Goal: Task Accomplishment & Management: Manage account settings

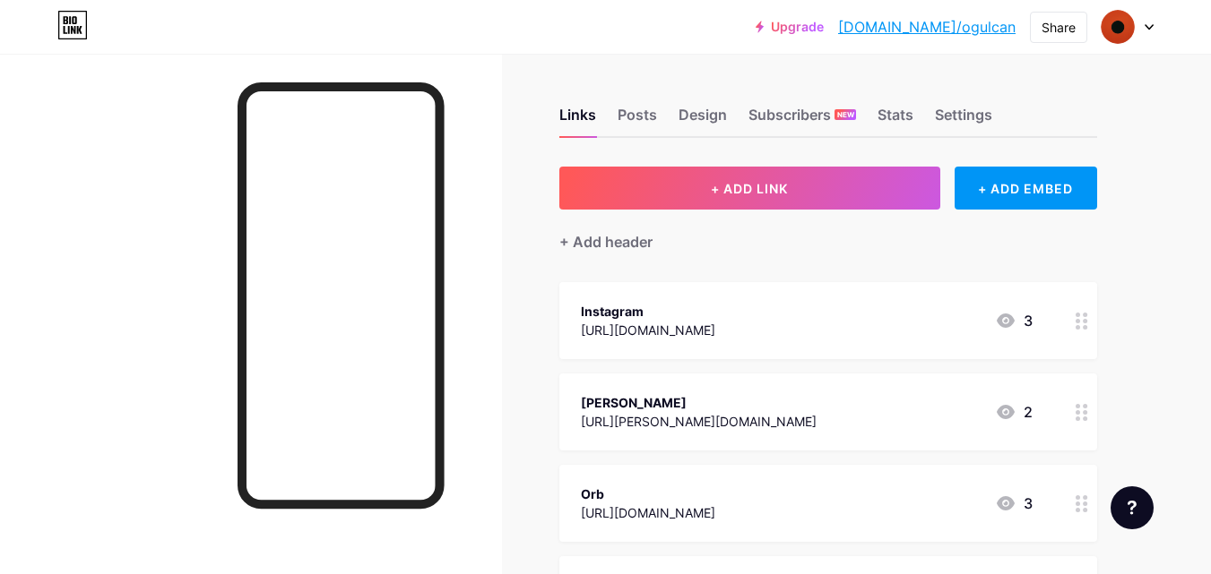
scroll to position [541, 0]
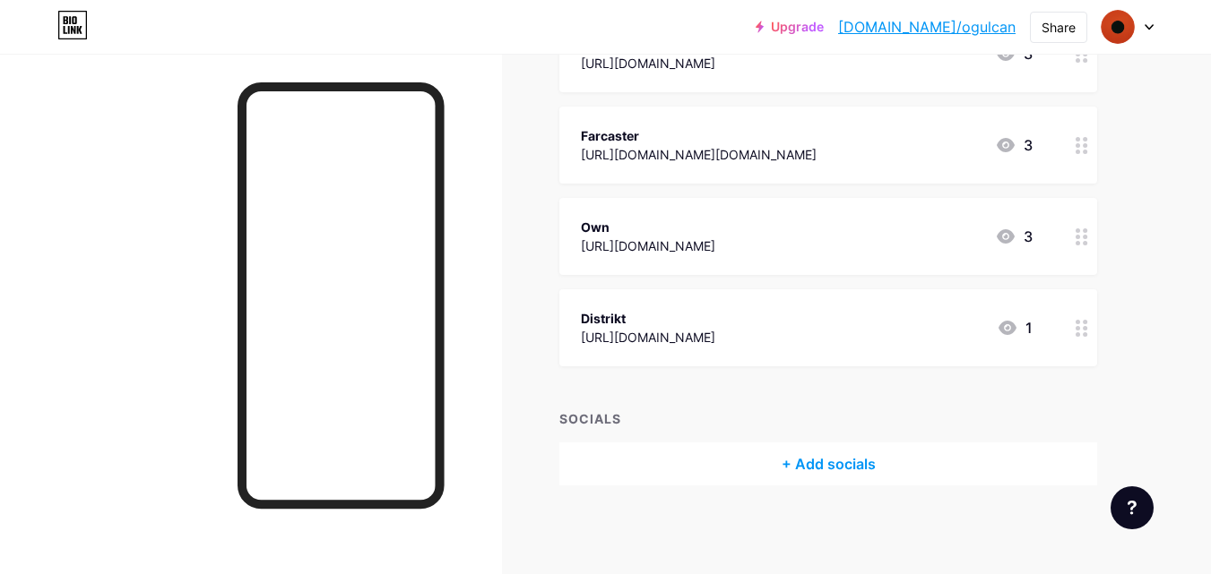
click at [853, 467] on div "+ Add socials" at bounding box center [828, 464] width 538 height 43
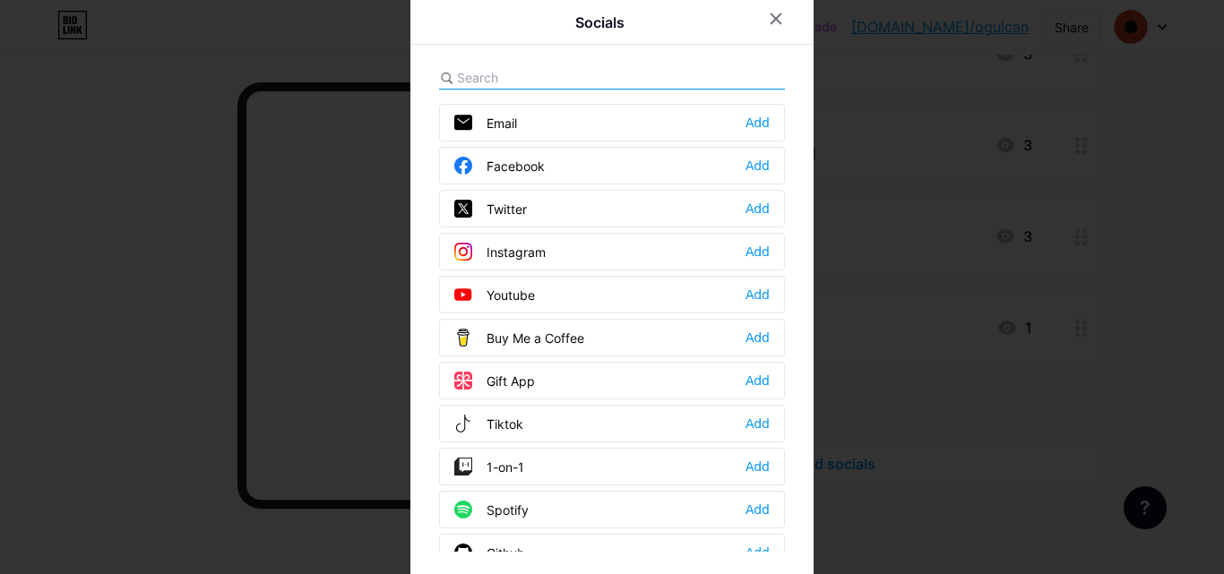
click at [560, 81] on input "text" at bounding box center [556, 77] width 198 height 19
click at [746, 253] on div "Add" at bounding box center [758, 252] width 24 height 18
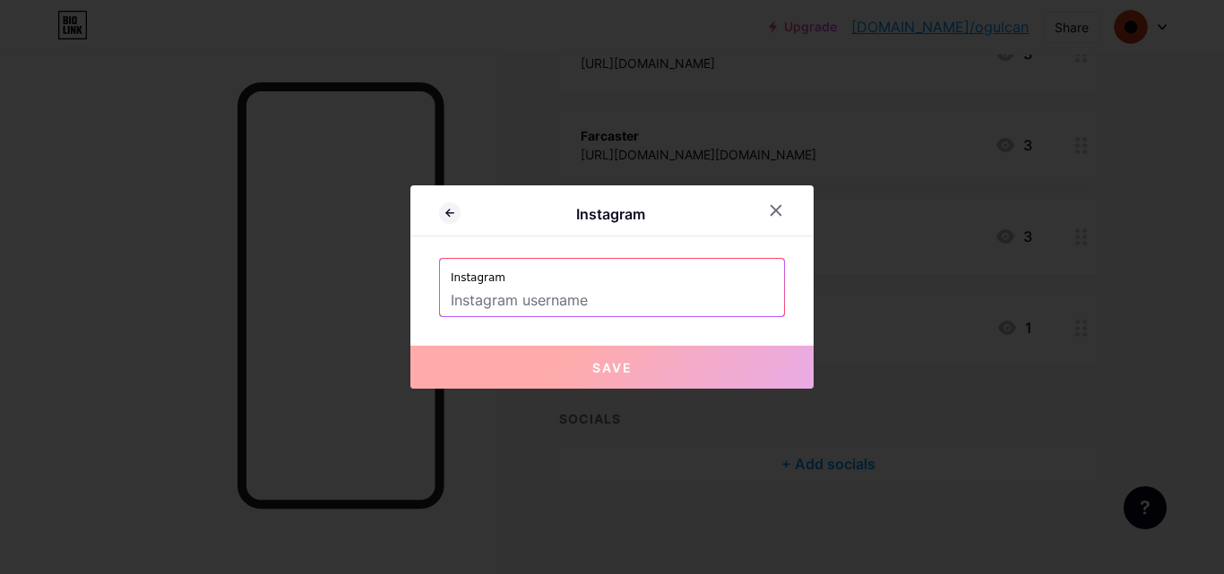
click at [513, 309] on input "text" at bounding box center [612, 301] width 323 height 30
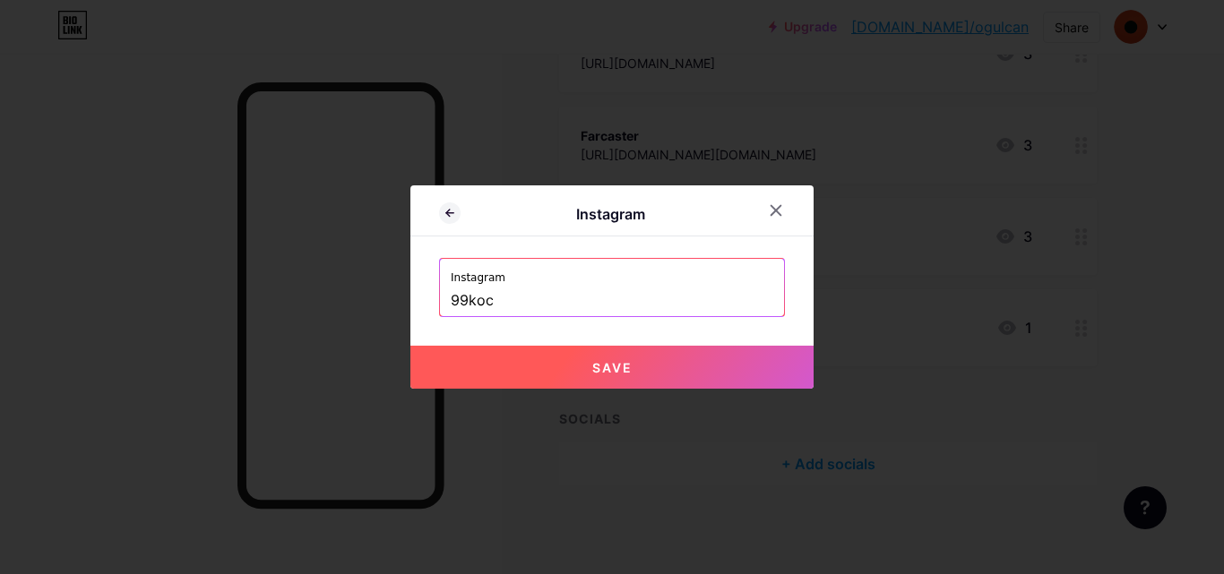
click at [551, 369] on button "Save" at bounding box center [611, 367] width 403 height 43
type input "[URL][DOMAIN_NAME]"
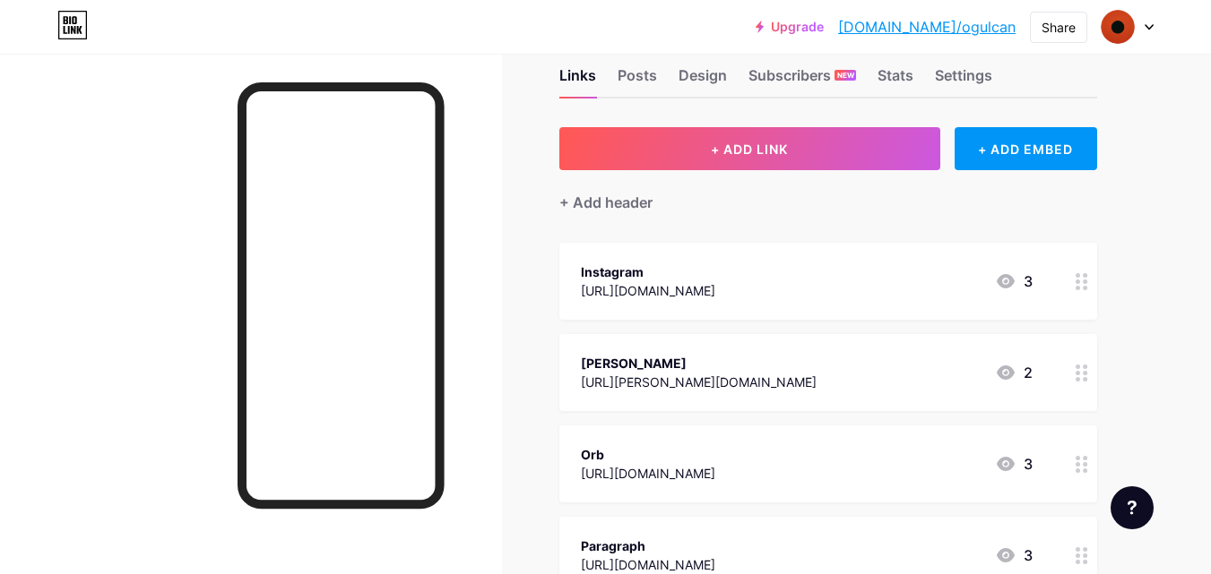
scroll to position [0, 0]
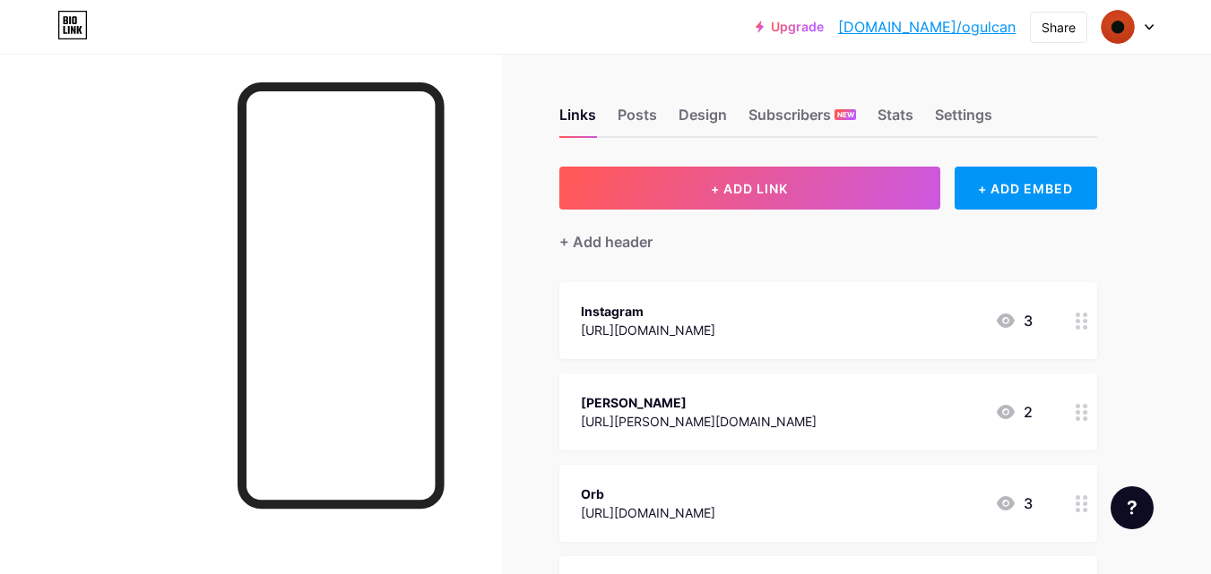
click at [1081, 323] on icon at bounding box center [1081, 321] width 13 height 17
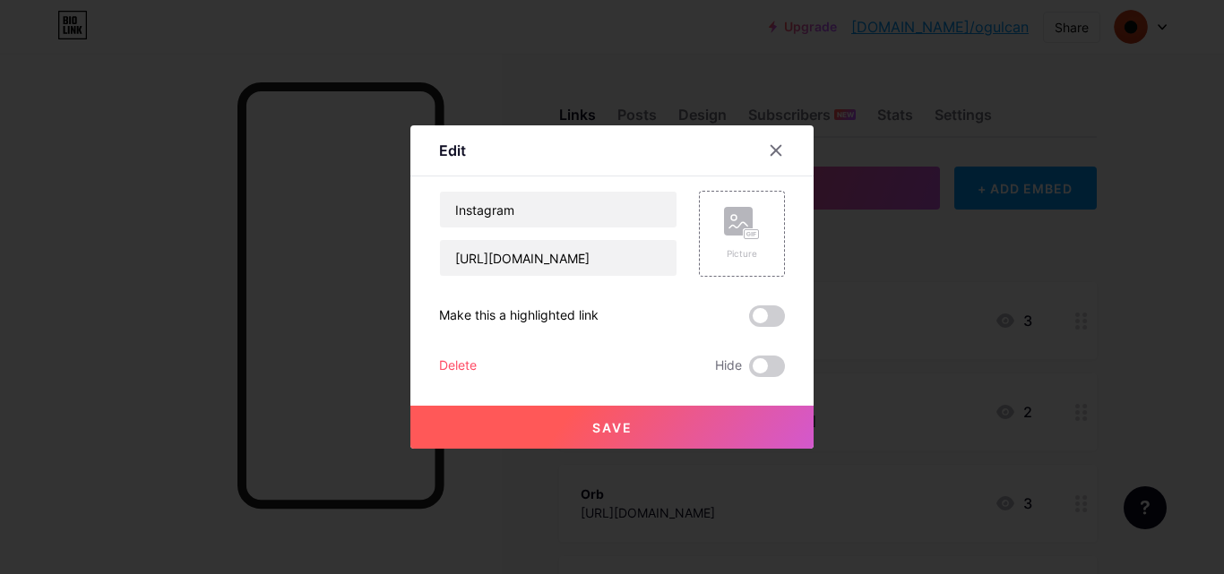
click at [453, 368] on div "Delete" at bounding box center [458, 367] width 38 height 22
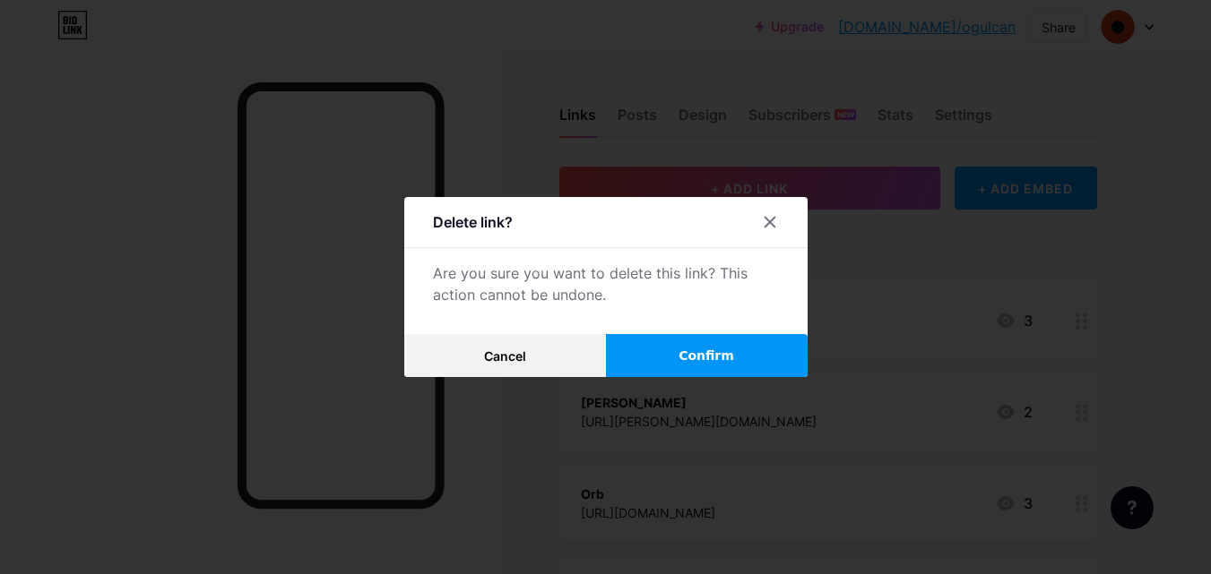
click at [651, 358] on button "Confirm" at bounding box center [707, 355] width 202 height 43
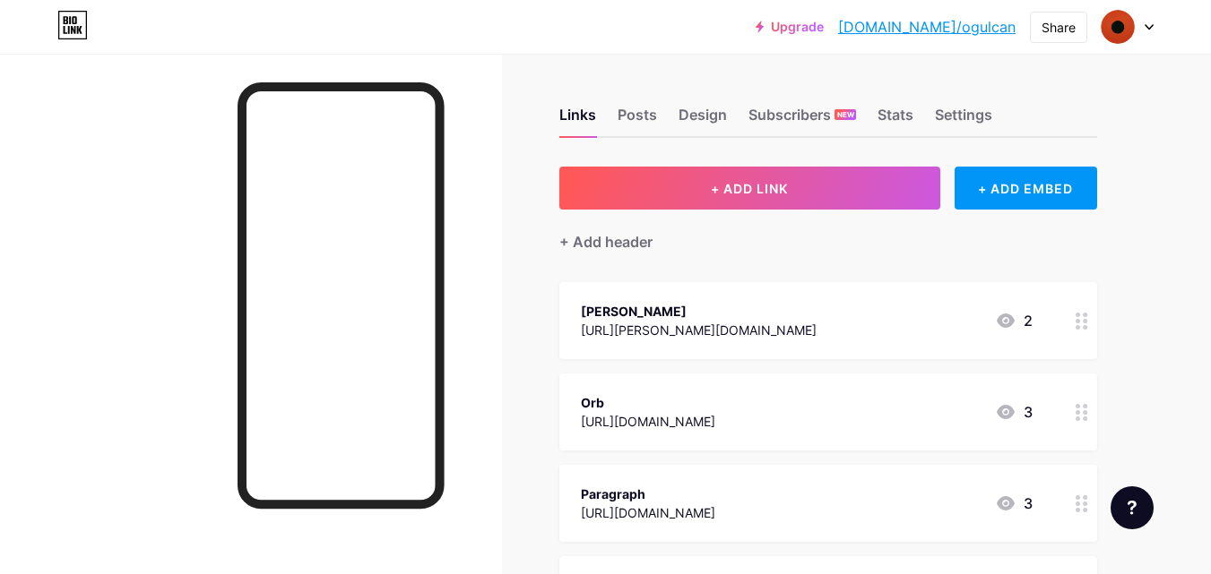
click at [963, 30] on link "[DOMAIN_NAME]/ogulcan" at bounding box center [926, 27] width 177 height 22
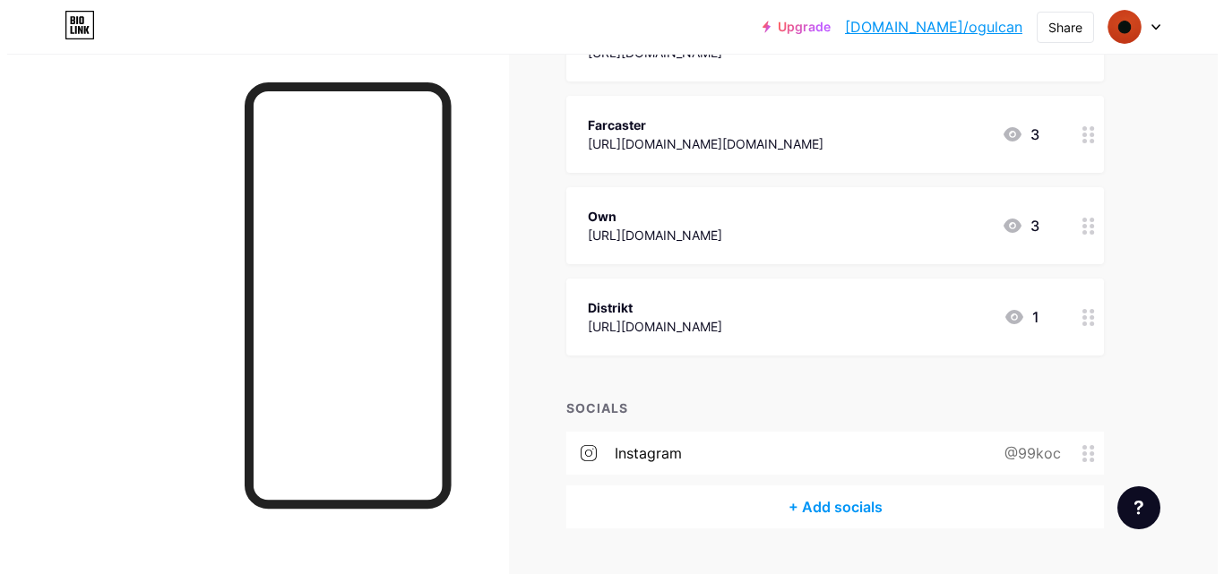
scroll to position [504, 0]
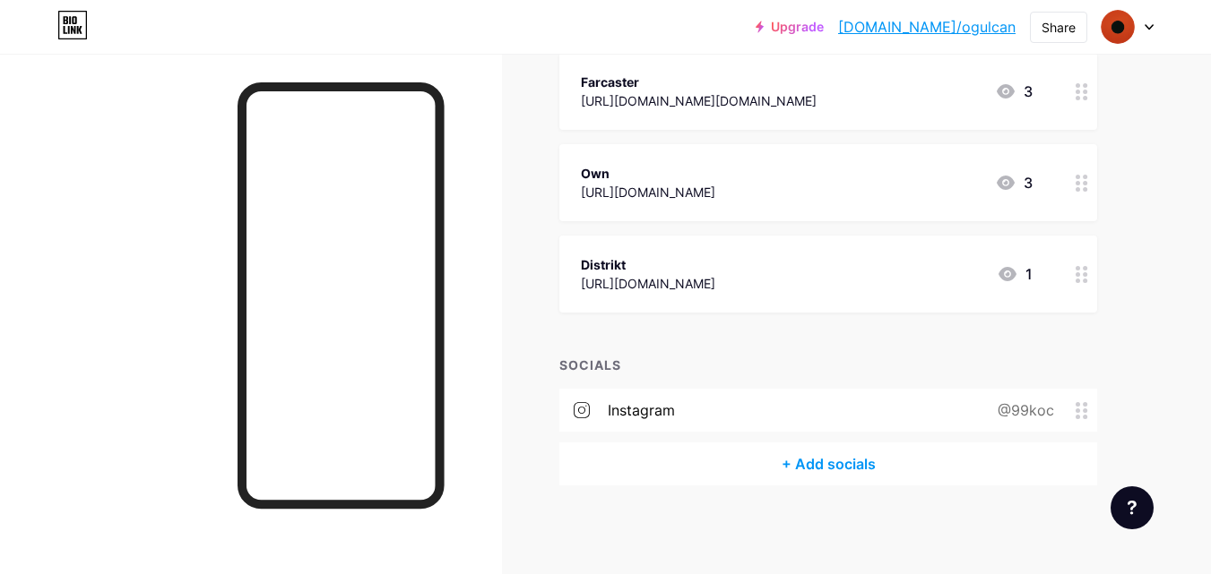
click at [844, 463] on div "+ Add socials" at bounding box center [828, 464] width 538 height 43
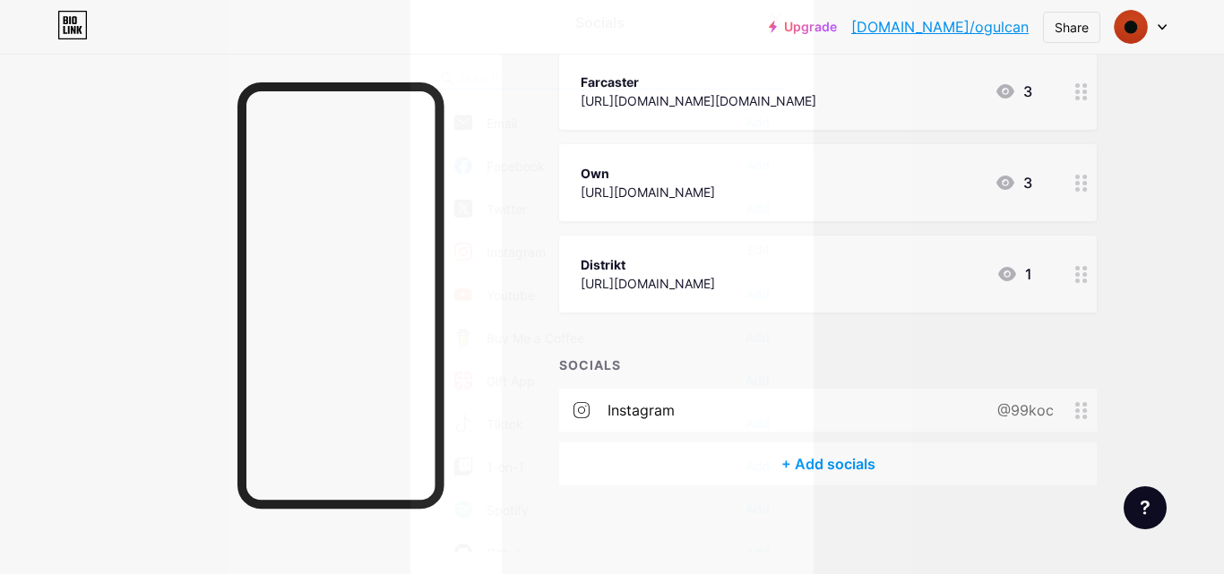
click at [588, 68] on input "text" at bounding box center [556, 77] width 198 height 19
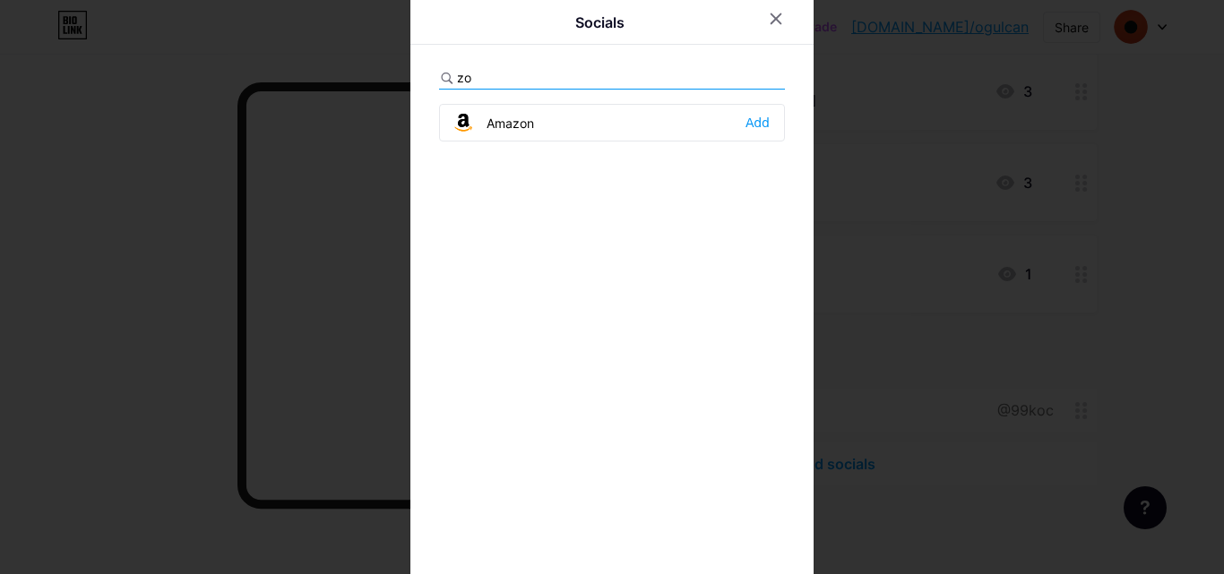
type input "z"
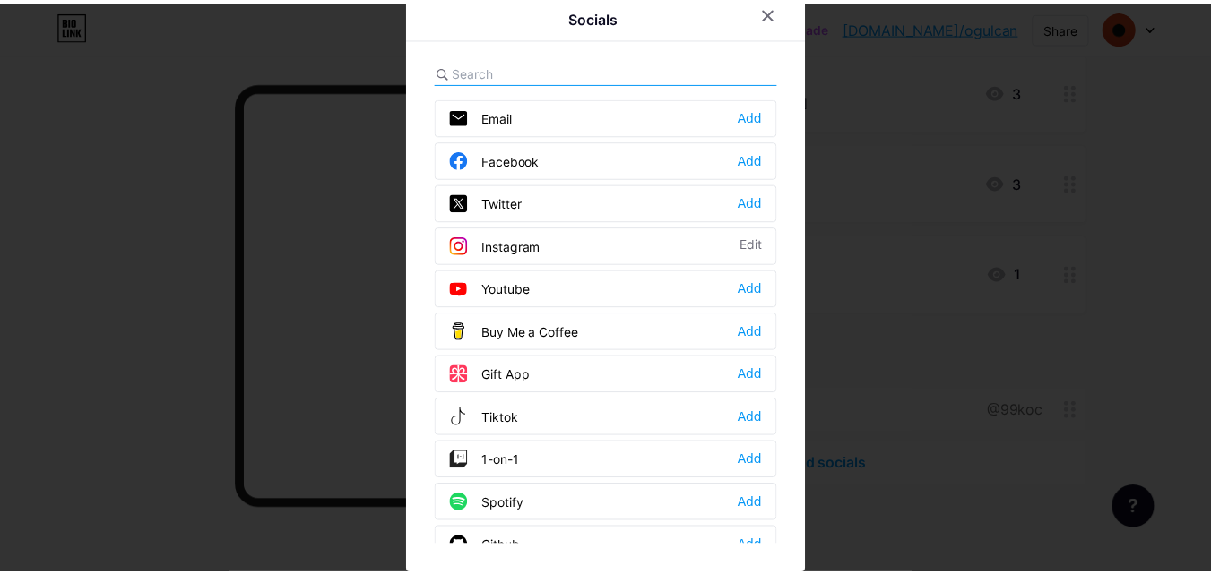
scroll to position [0, 0]
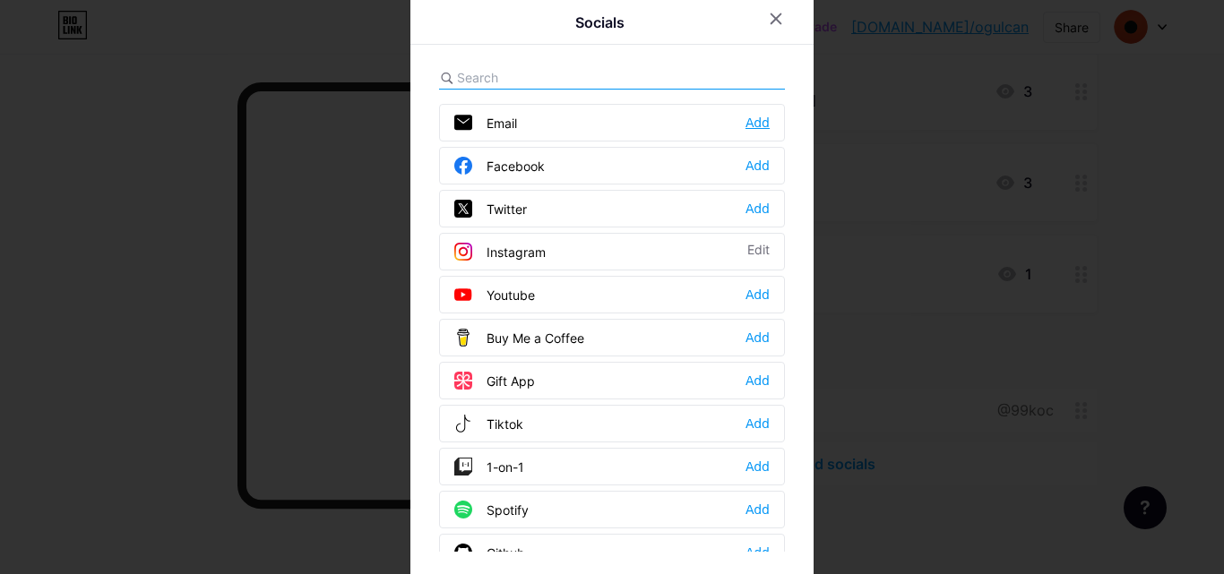
click at [746, 118] on div "Add" at bounding box center [758, 123] width 24 height 18
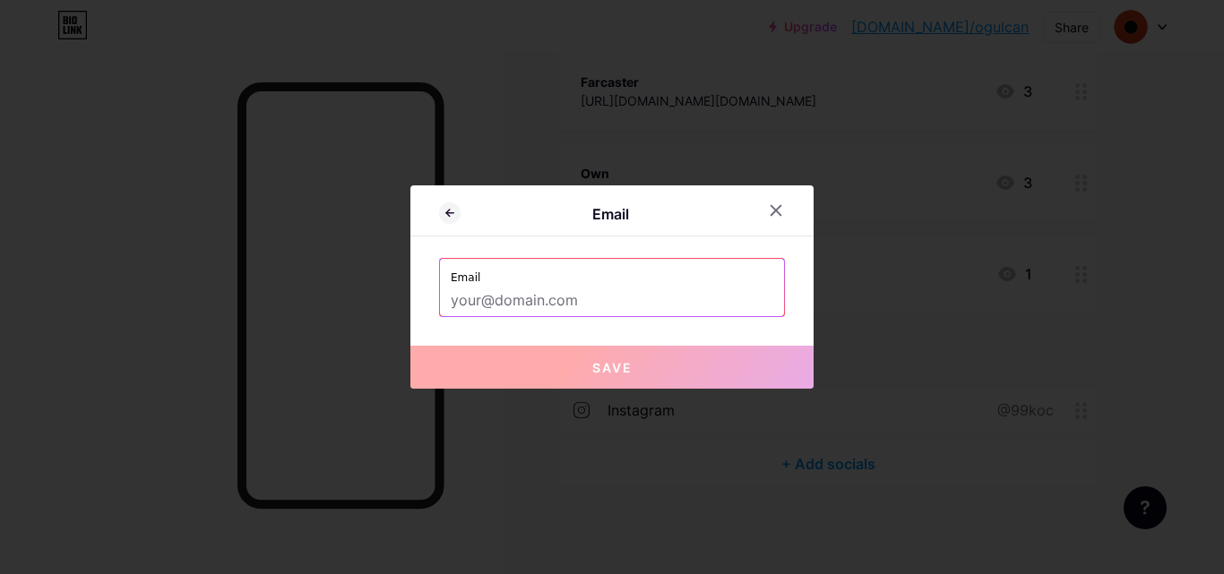
click at [532, 298] on input "text" at bounding box center [612, 301] width 323 height 30
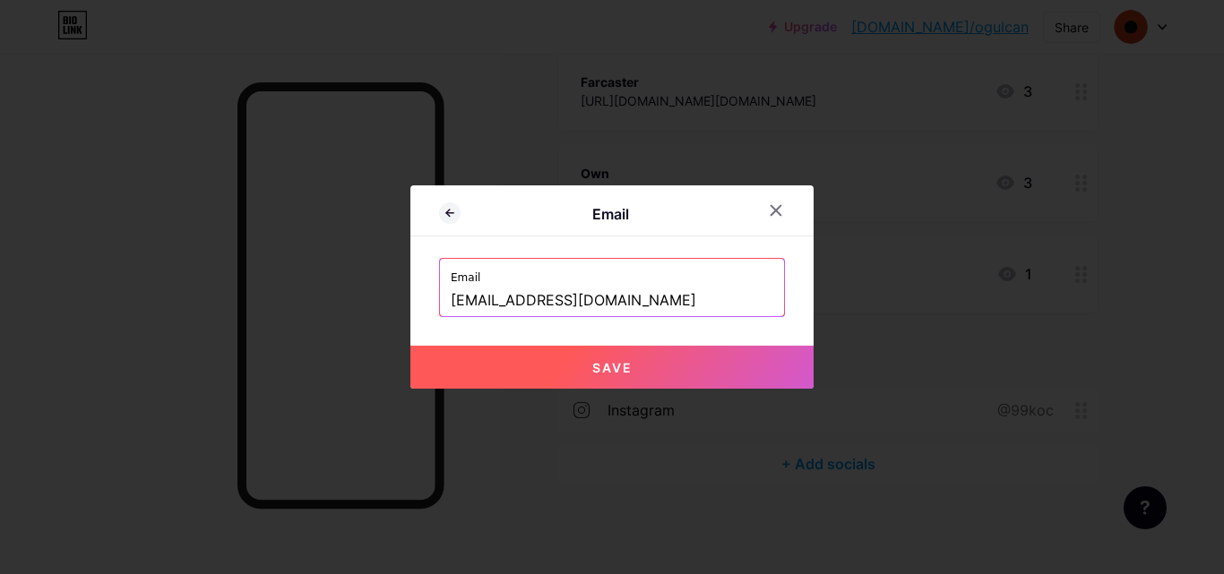
click at [611, 369] on span "Save" at bounding box center [612, 367] width 40 height 15
type input "mailto:[EMAIL_ADDRESS][DOMAIN_NAME]"
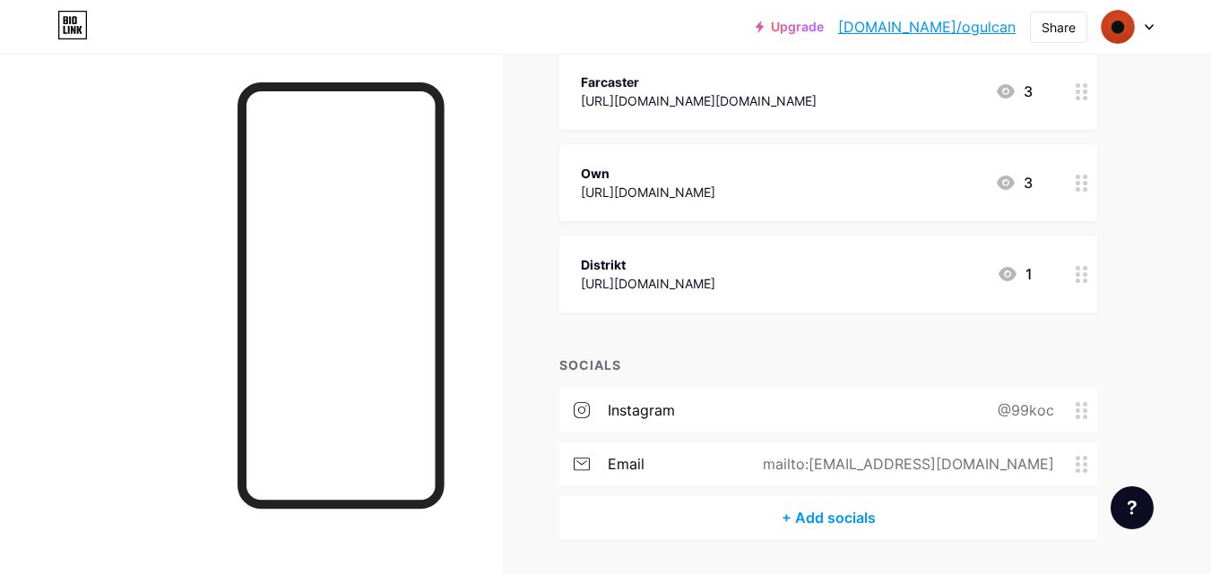
click at [1088, 278] on div at bounding box center [1081, 274] width 30 height 77
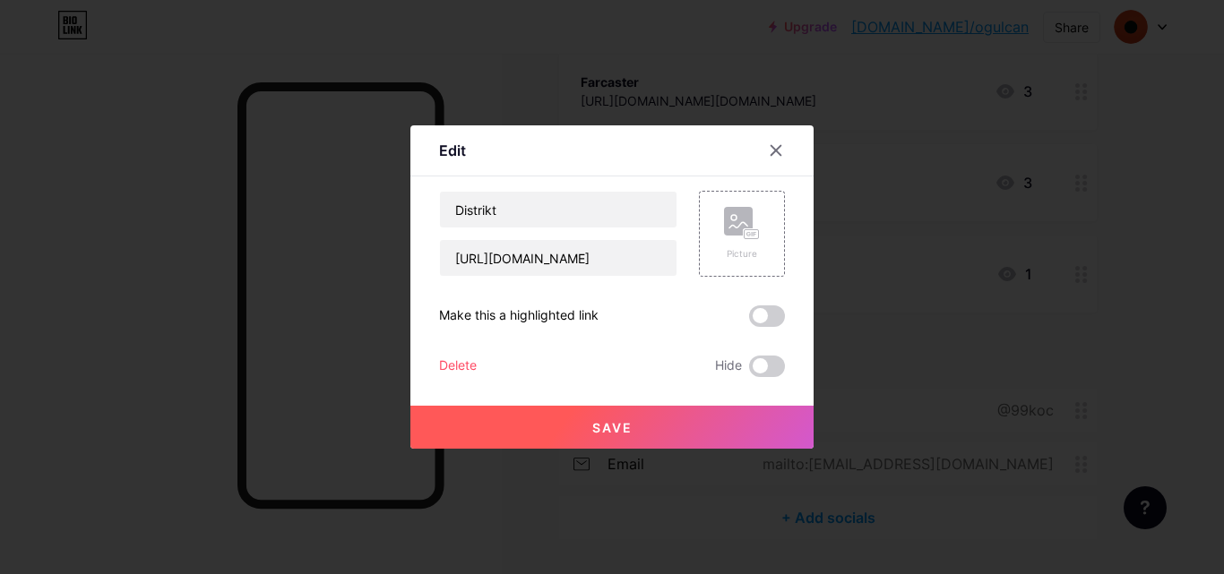
click at [470, 372] on div "Delete" at bounding box center [458, 367] width 38 height 22
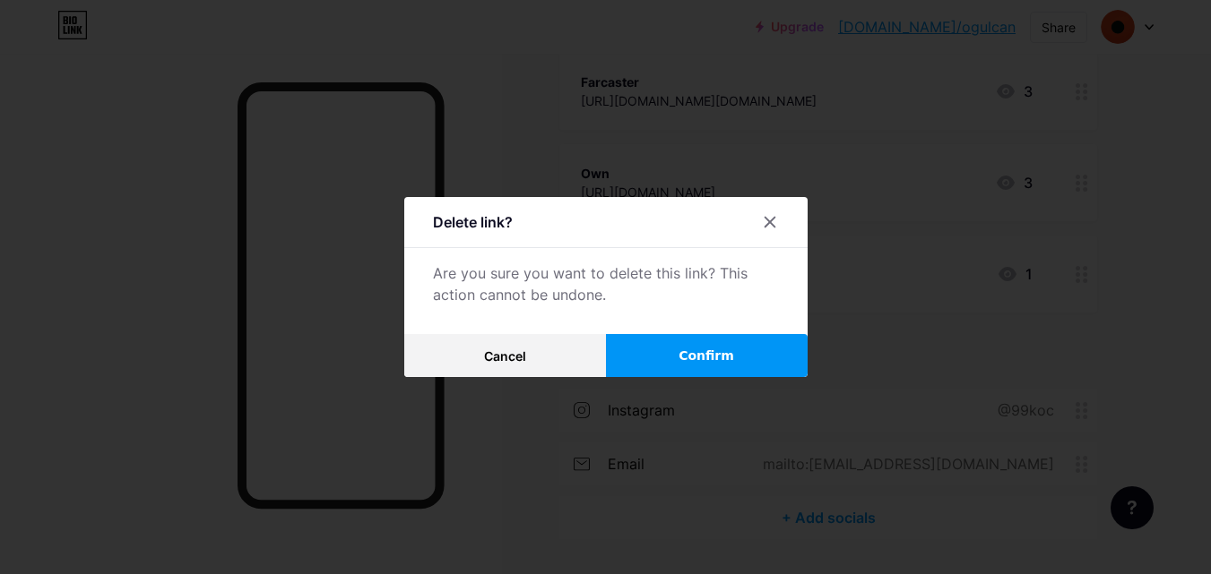
click at [703, 358] on span "Confirm" at bounding box center [706, 356] width 56 height 19
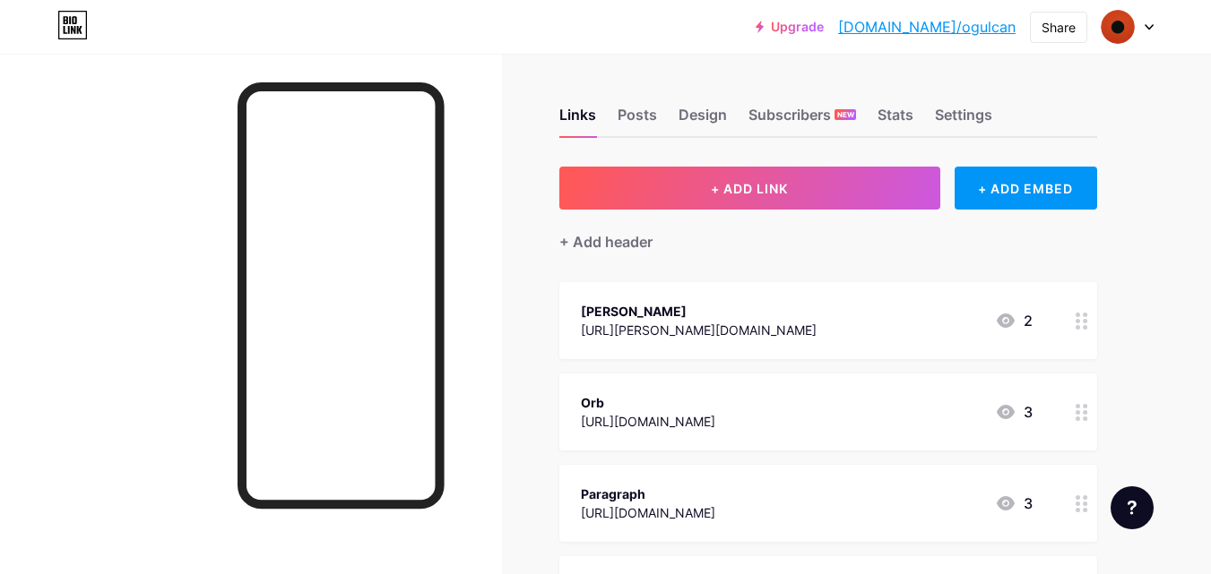
click at [916, 129] on div "Links Posts Design Subscribers NEW Stats Settings" at bounding box center [828, 106] width 538 height 63
click at [902, 117] on div "Stats" at bounding box center [895, 120] width 36 height 32
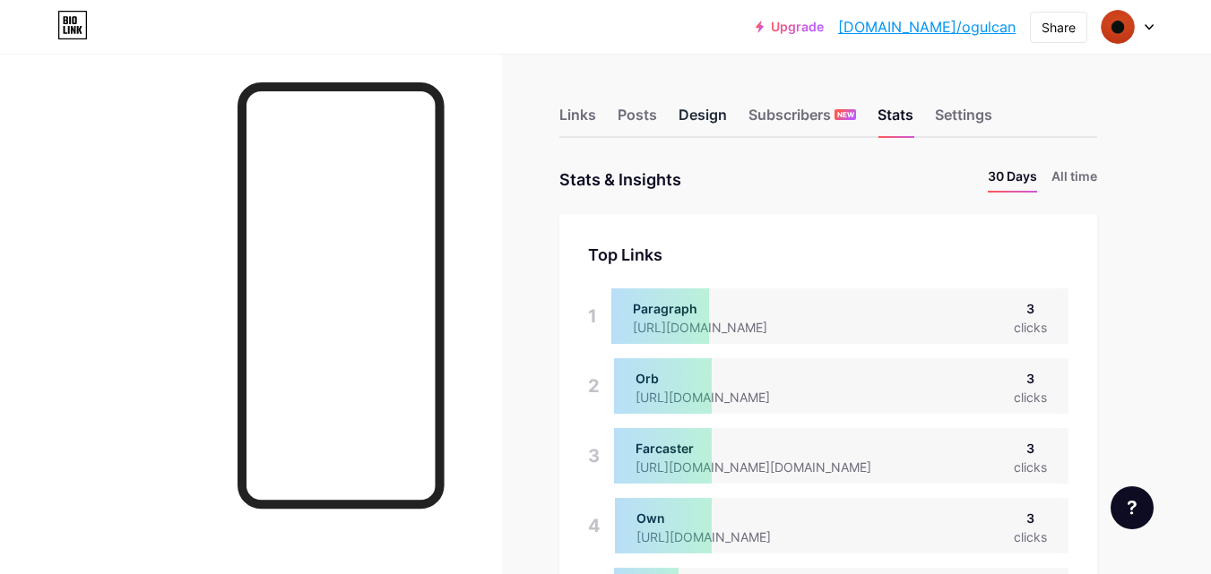
click at [723, 113] on div "Design" at bounding box center [702, 120] width 48 height 32
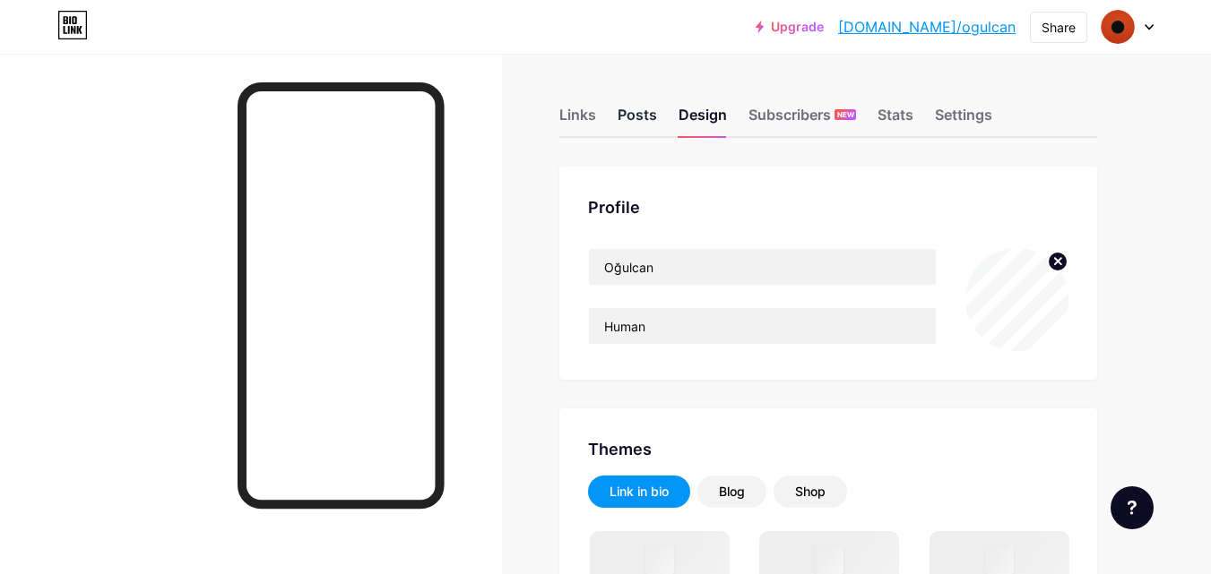
click at [640, 113] on div "Posts" at bounding box center [636, 120] width 39 height 32
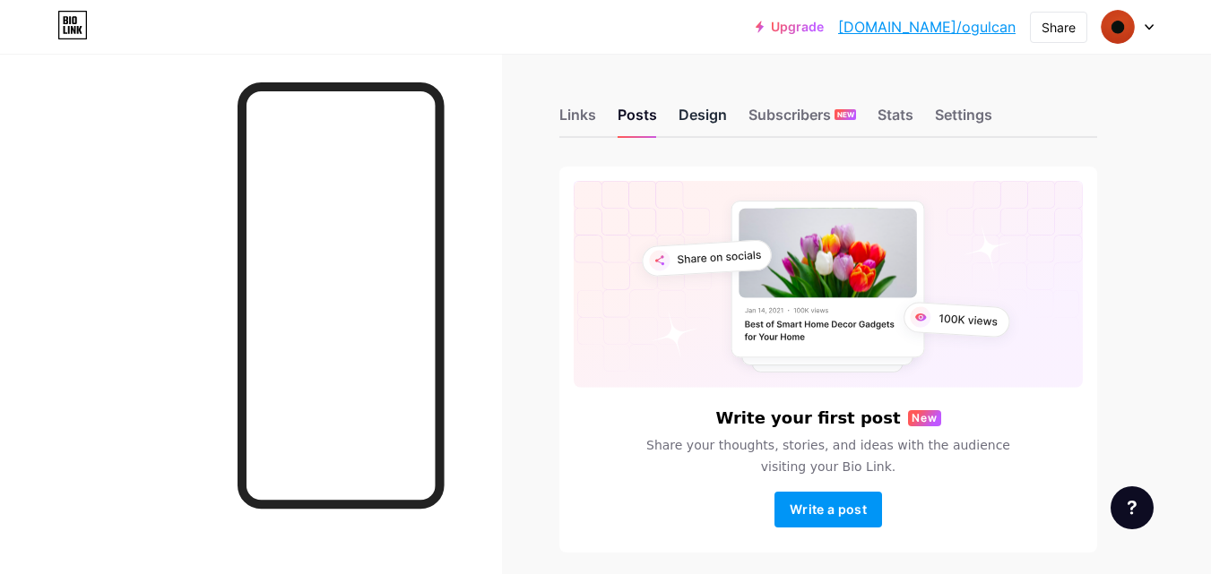
click at [698, 118] on div "Design" at bounding box center [702, 120] width 48 height 32
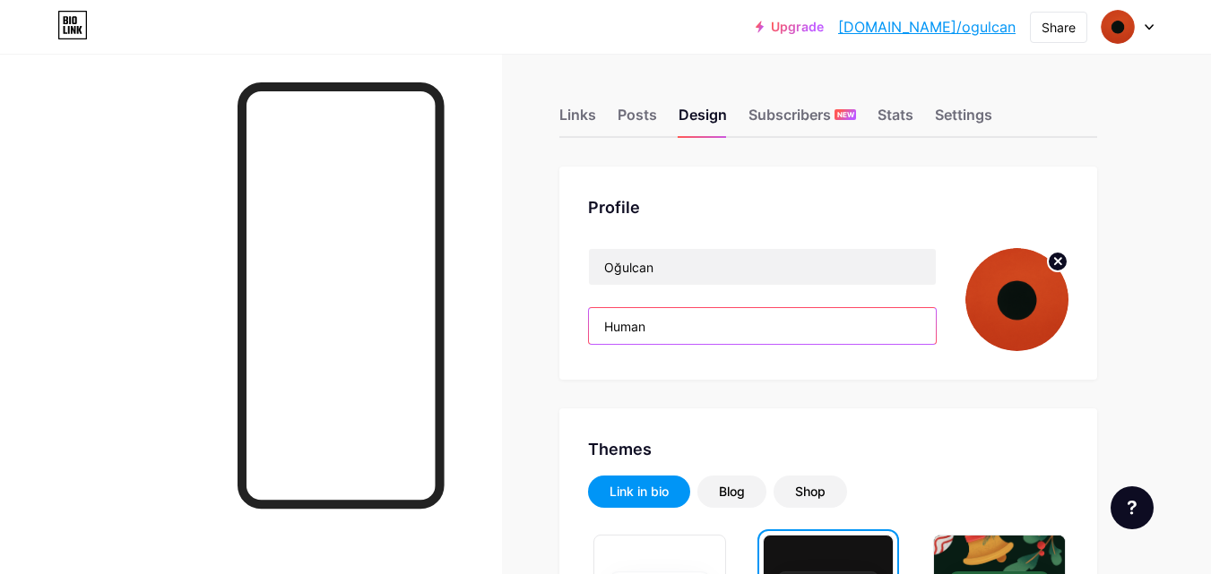
click at [663, 333] on input "Human" at bounding box center [762, 326] width 347 height 36
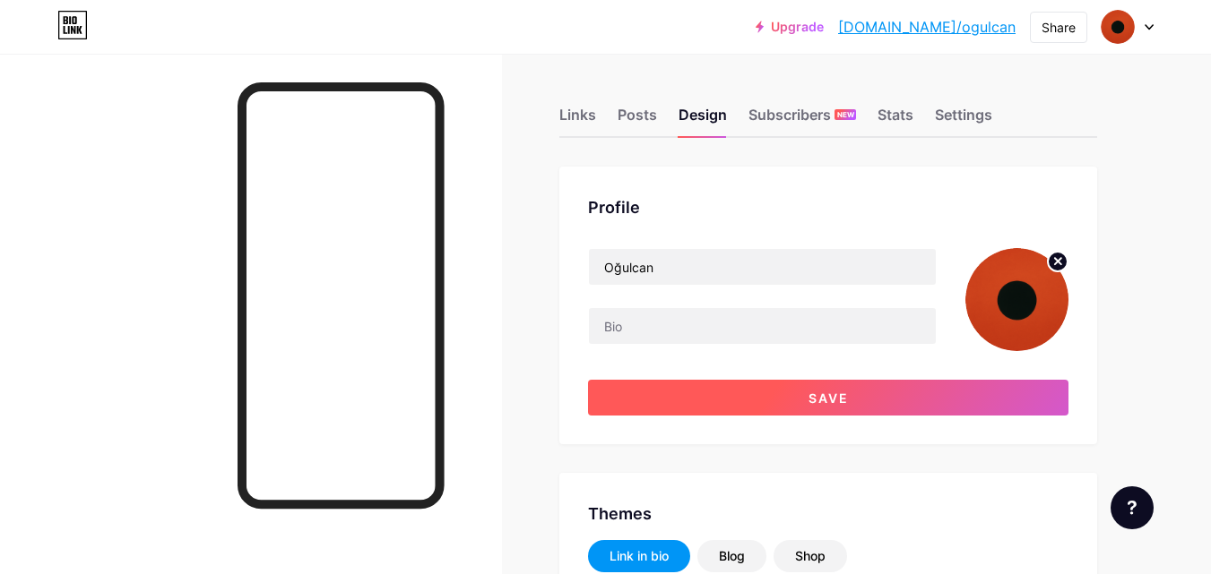
click at [720, 409] on button "Save" at bounding box center [828, 398] width 480 height 36
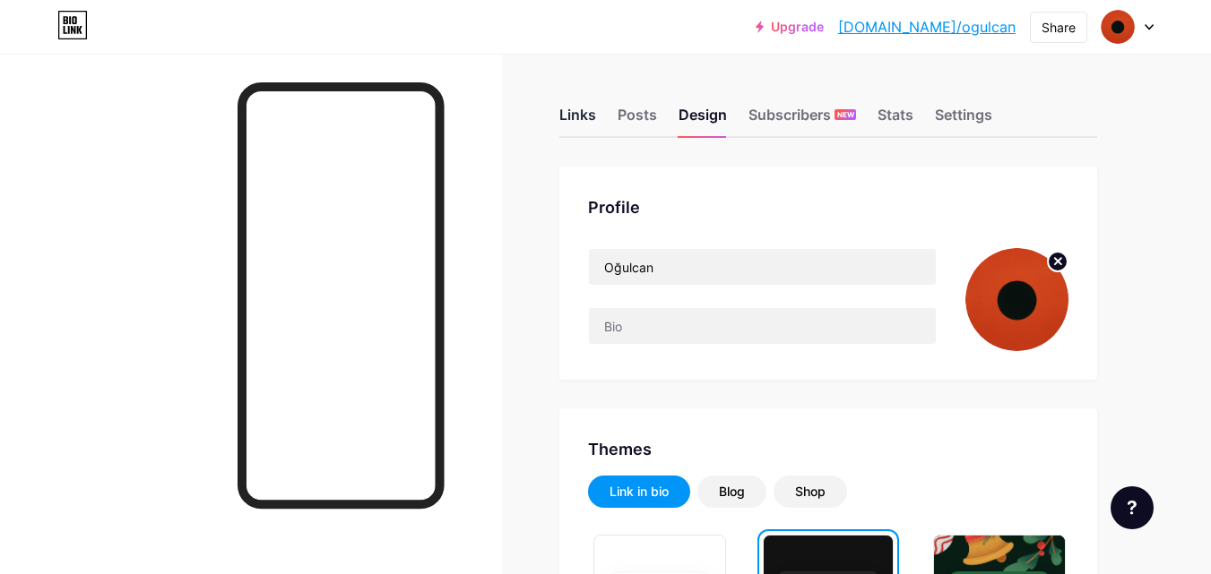
click at [591, 125] on div "Links" at bounding box center [577, 120] width 37 height 32
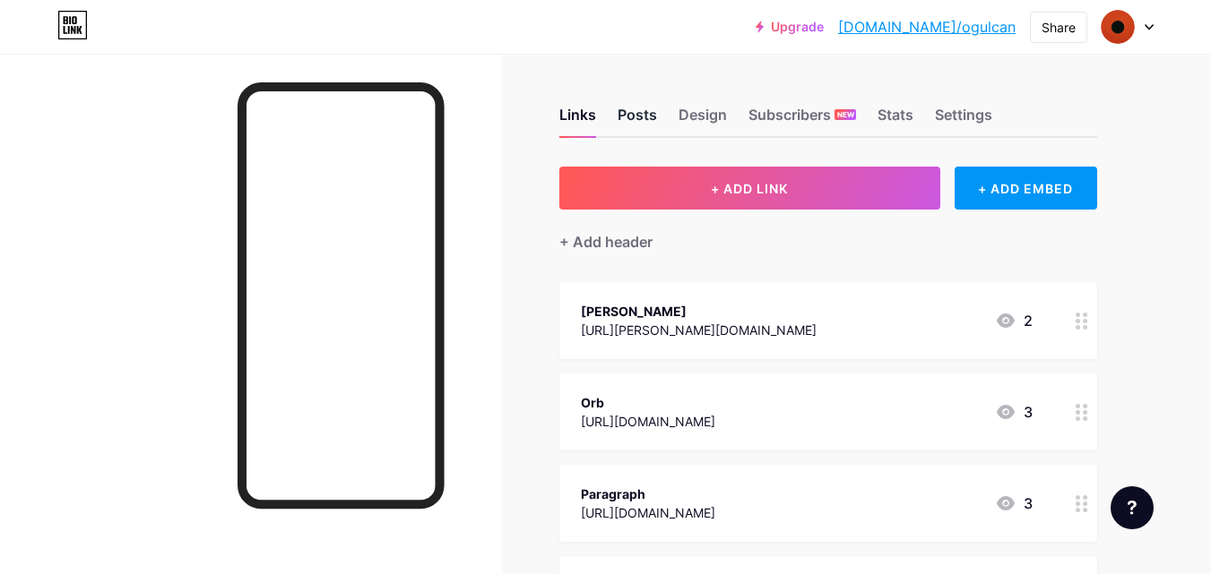
click at [636, 116] on div "Posts" at bounding box center [636, 120] width 39 height 32
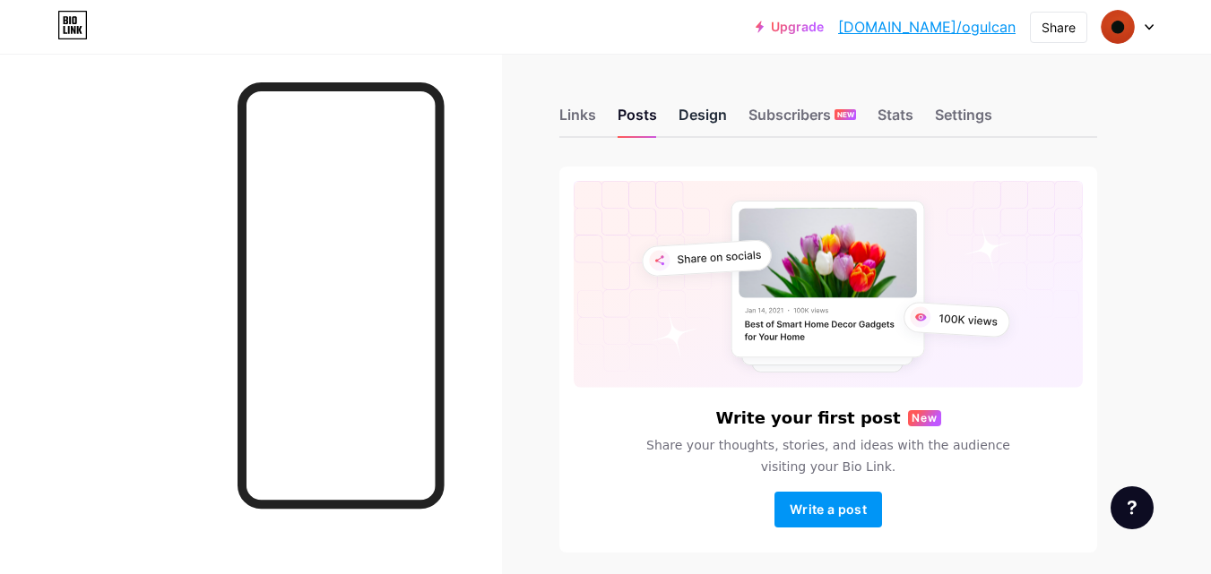
click at [684, 118] on div "Design" at bounding box center [702, 120] width 48 height 32
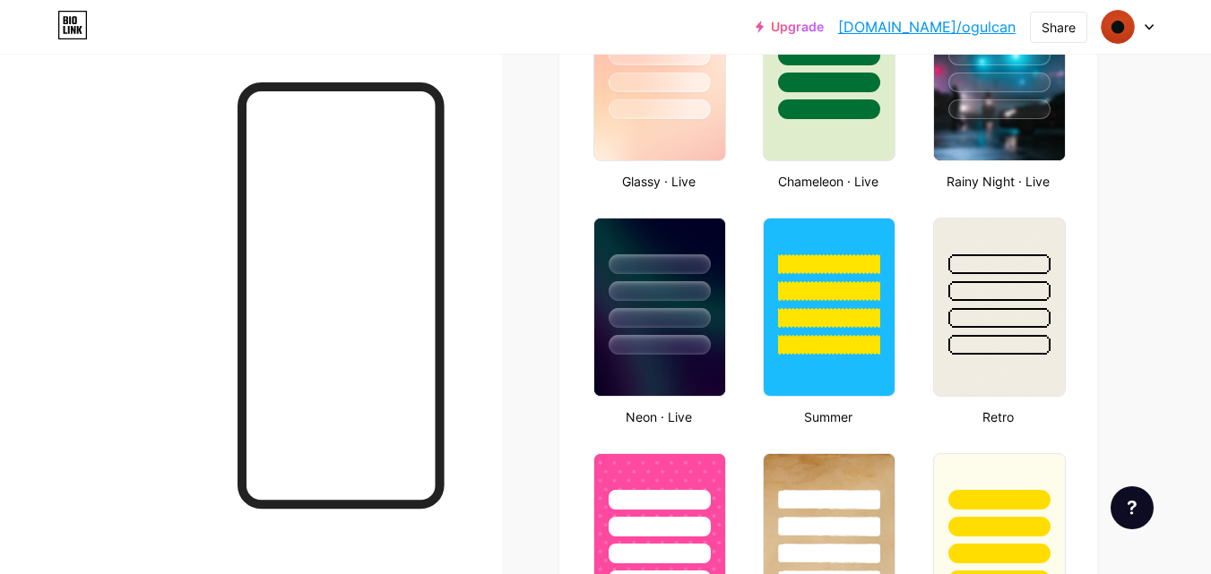
scroll to position [1030, 0]
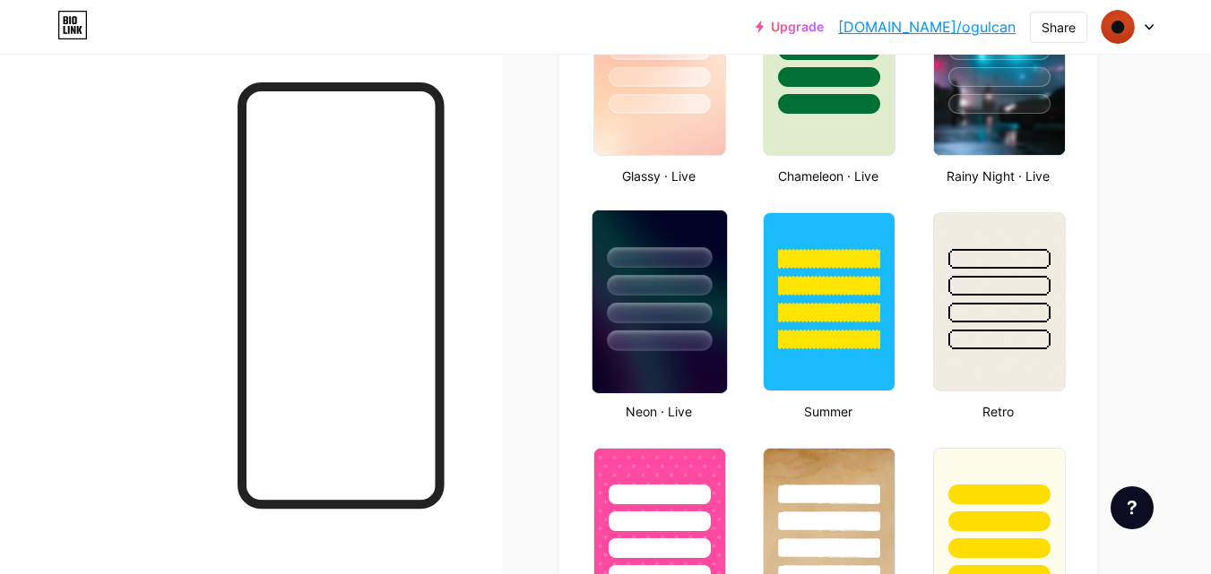
click at [641, 272] on div at bounding box center [659, 281] width 134 height 141
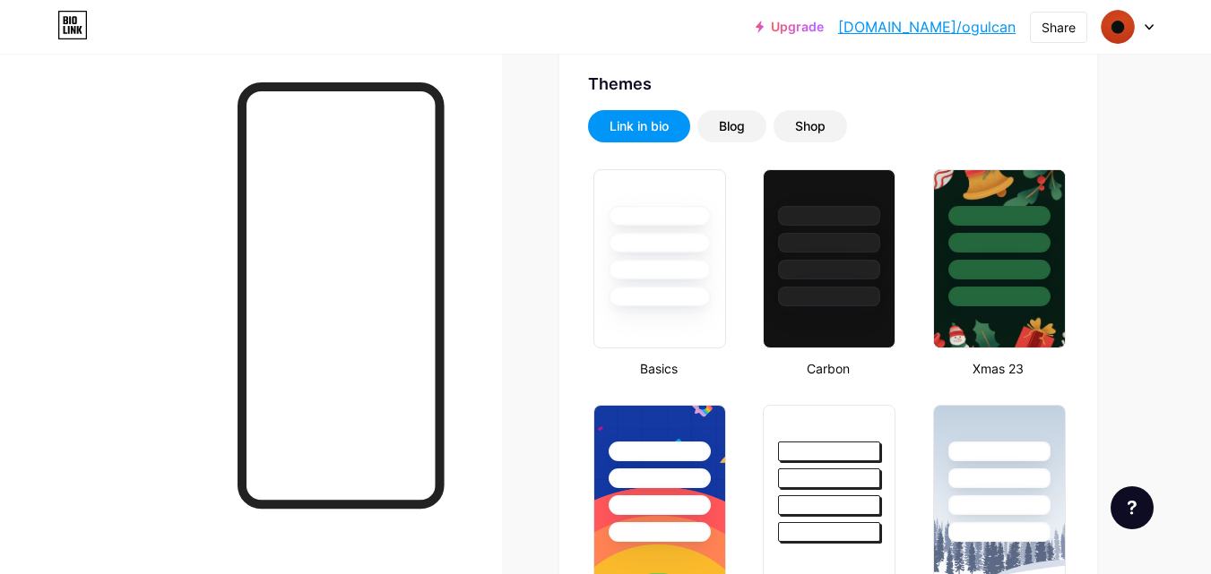
scroll to position [361, 0]
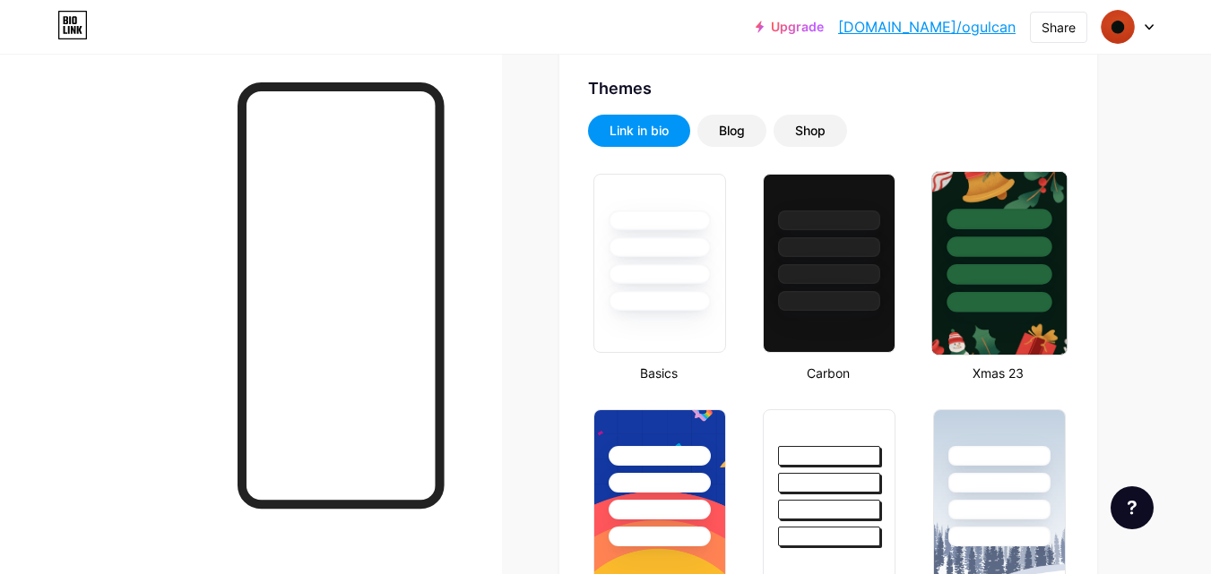
click at [979, 282] on div at bounding box center [998, 274] width 105 height 21
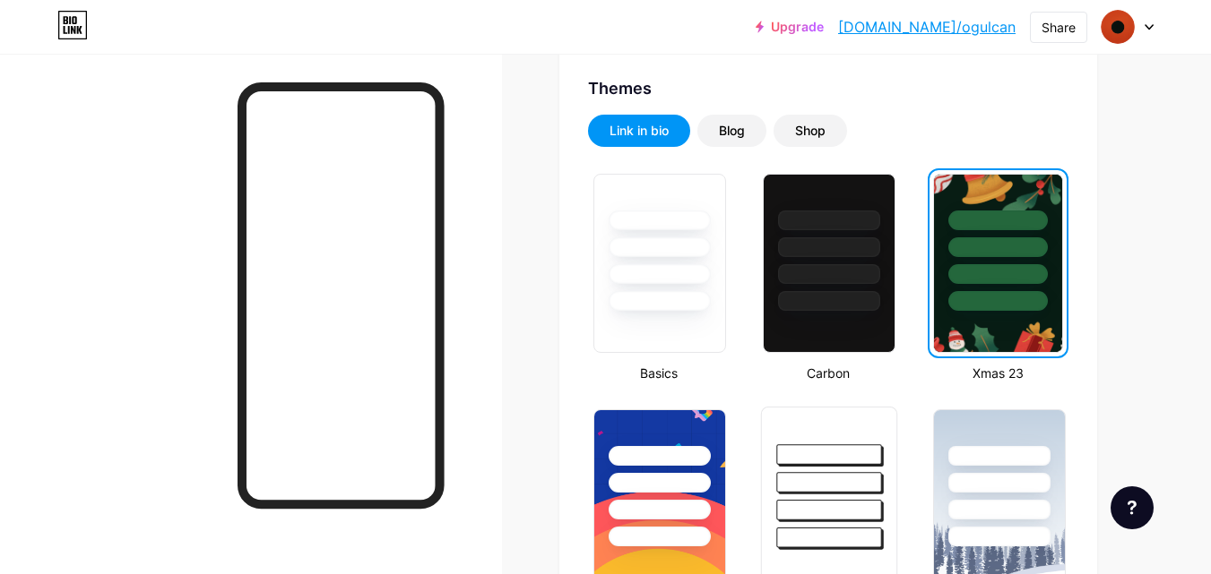
click at [867, 476] on div at bounding box center [829, 482] width 105 height 21
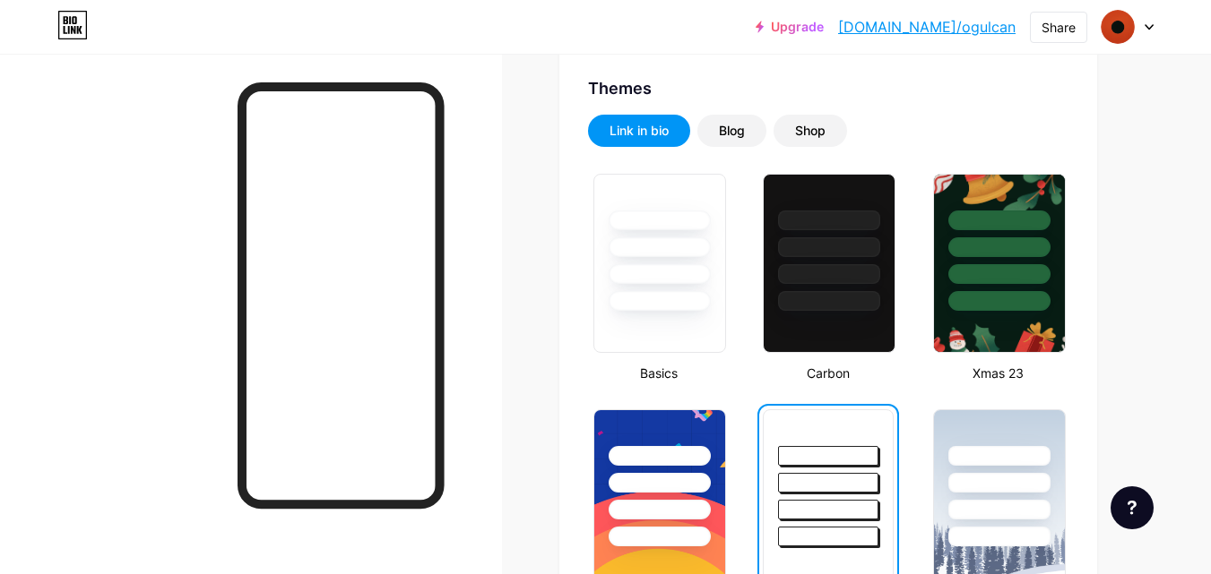
click at [952, 26] on link "[DOMAIN_NAME]/ogulcan" at bounding box center [926, 27] width 177 height 22
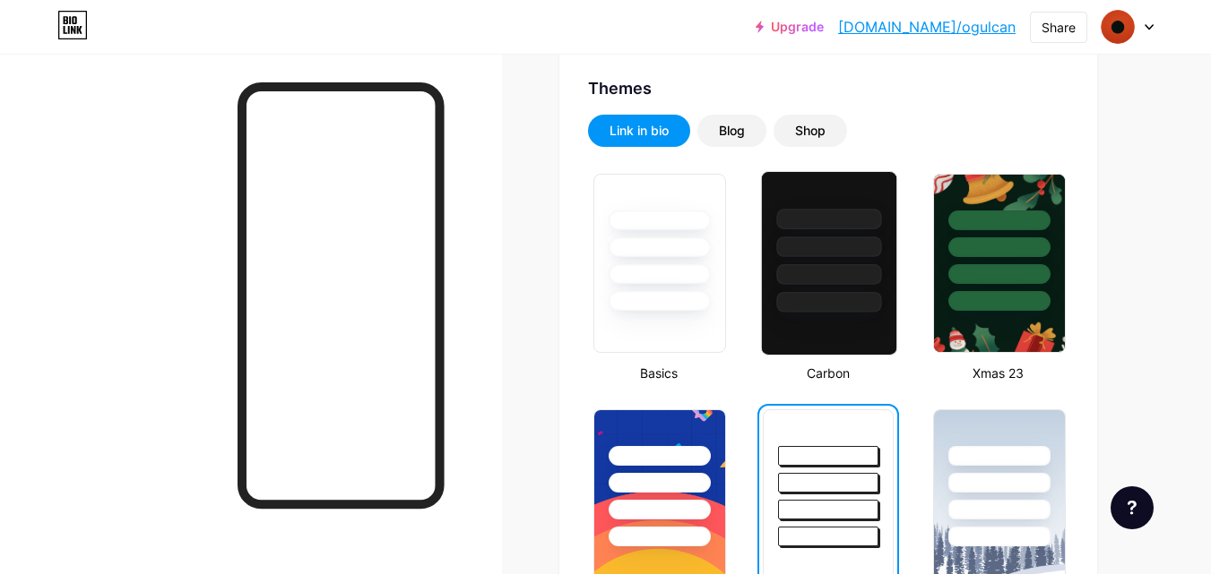
click at [789, 220] on div at bounding box center [829, 219] width 105 height 21
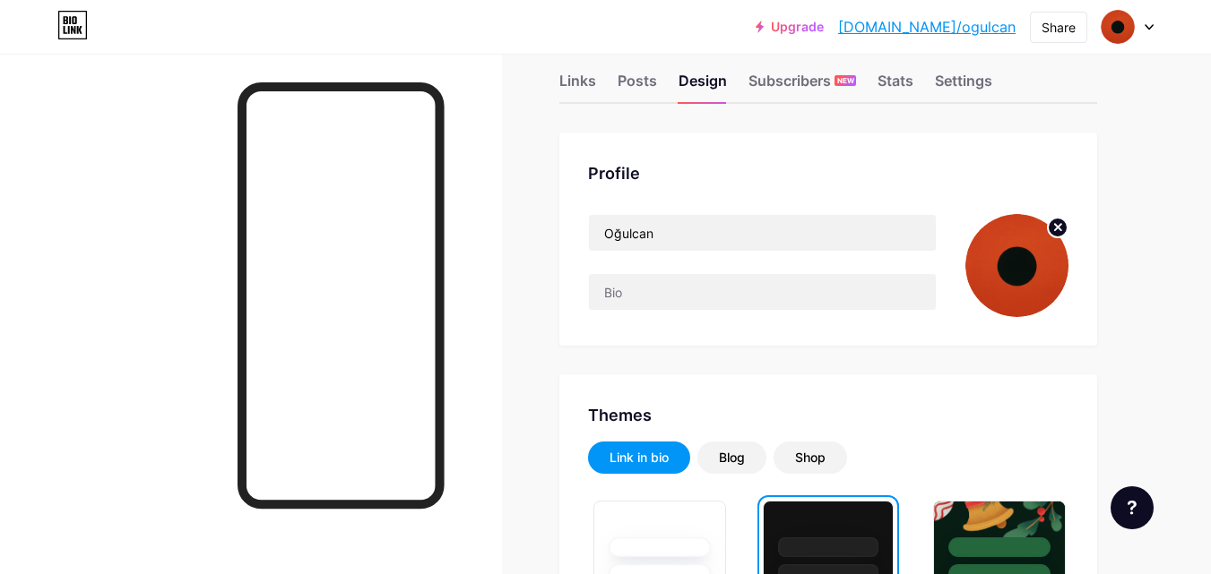
scroll to position [0, 0]
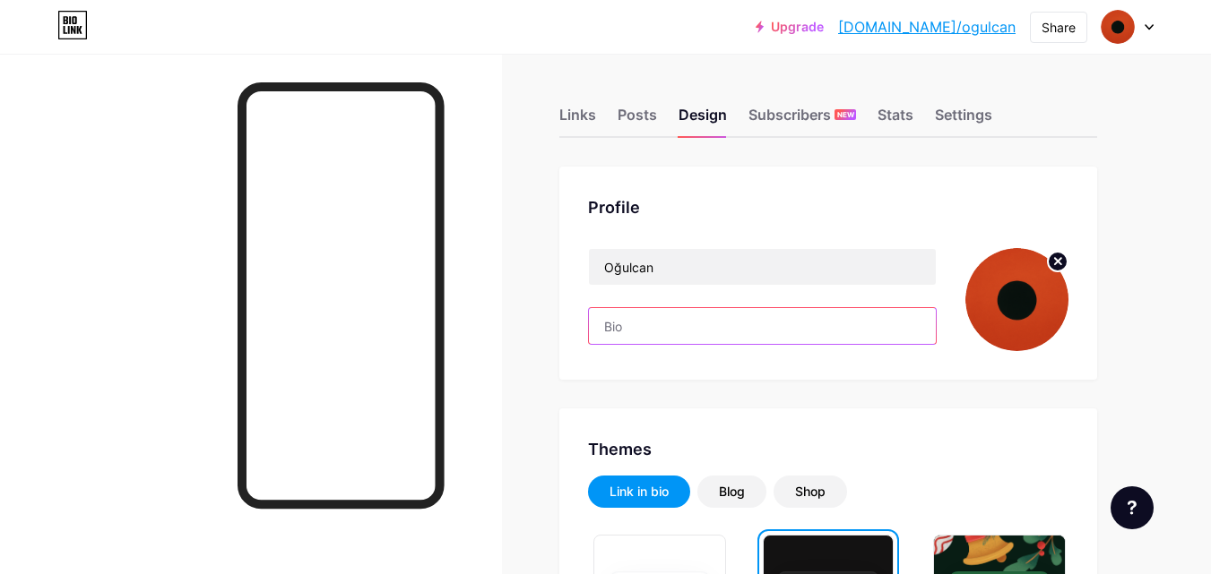
click at [678, 332] on input "text" at bounding box center [762, 326] width 347 height 36
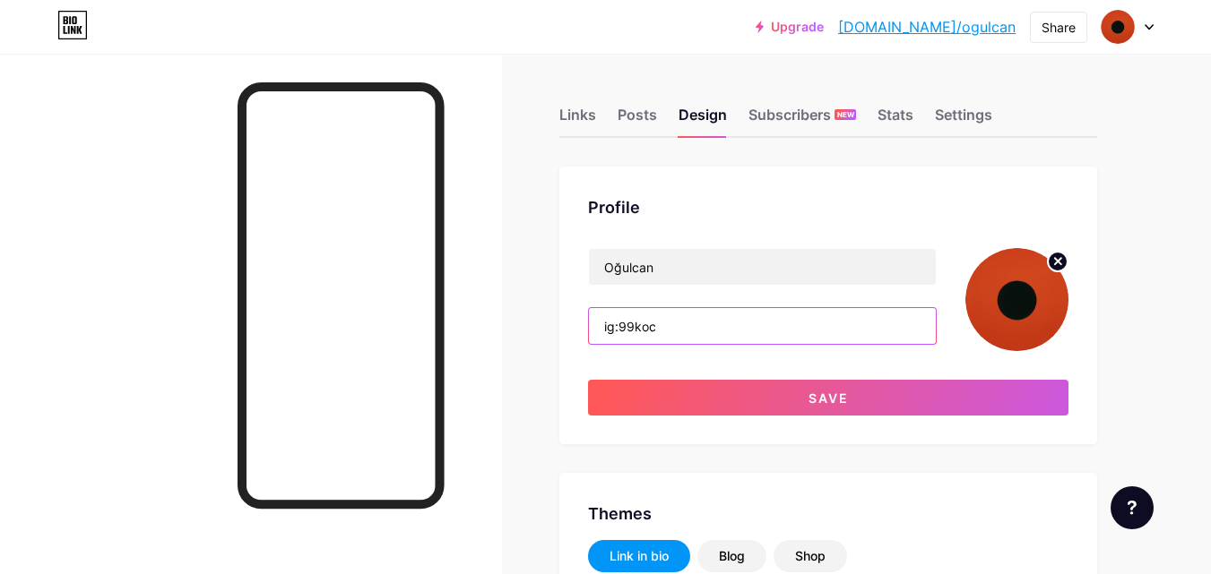
type input "ig:99koc"
click at [742, 418] on div "Profile Oğulcan ig:99koc Save" at bounding box center [828, 306] width 538 height 278
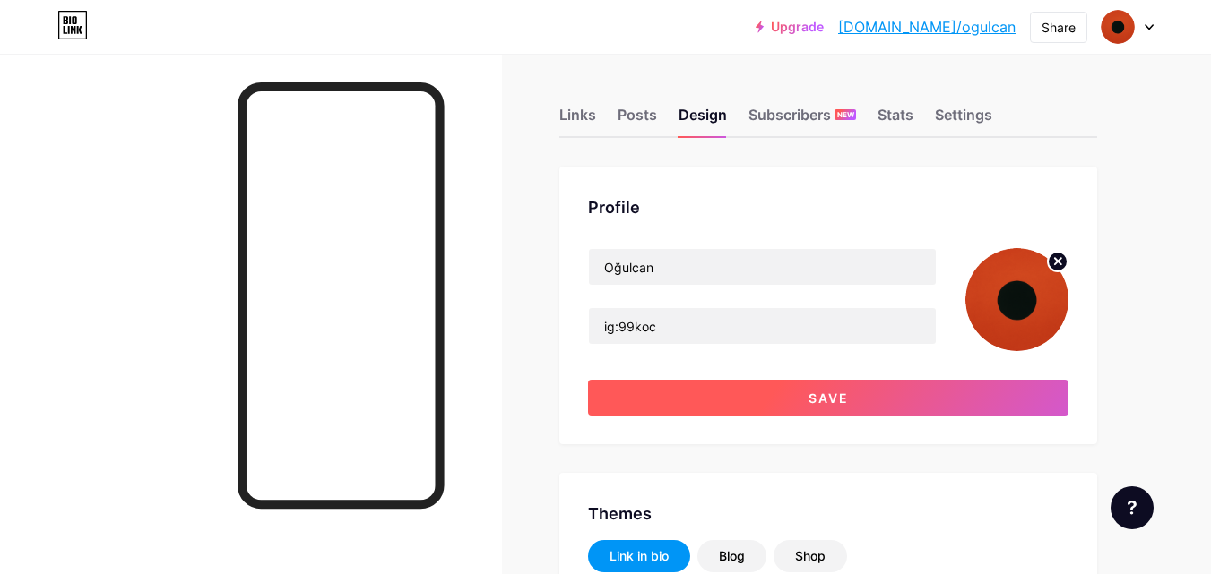
click at [741, 410] on button "Save" at bounding box center [828, 398] width 480 height 36
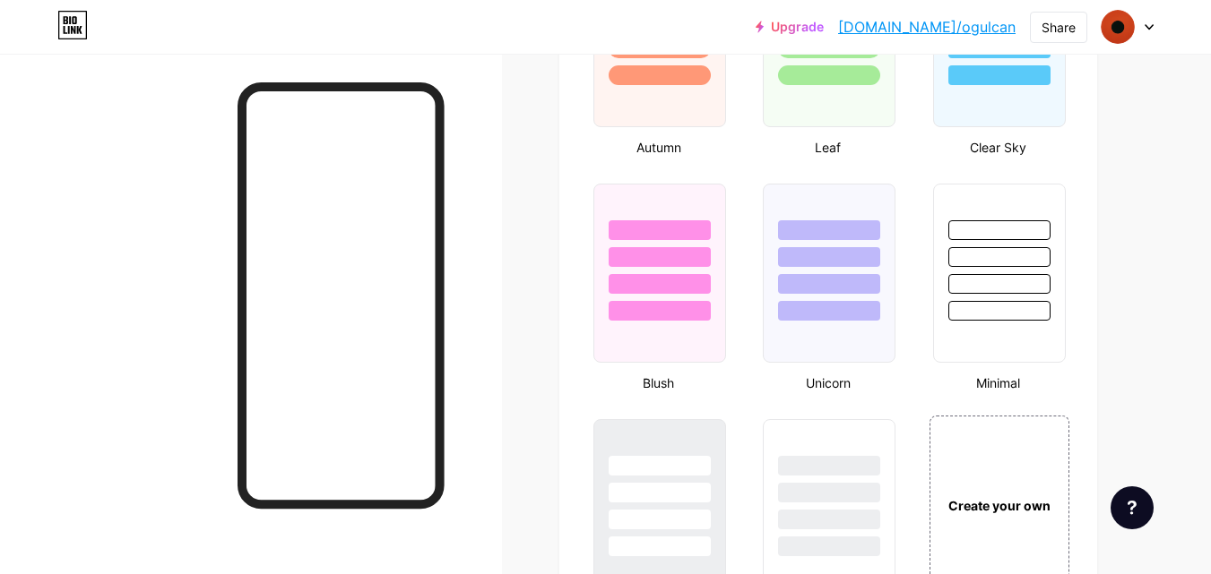
scroll to position [2470, 0]
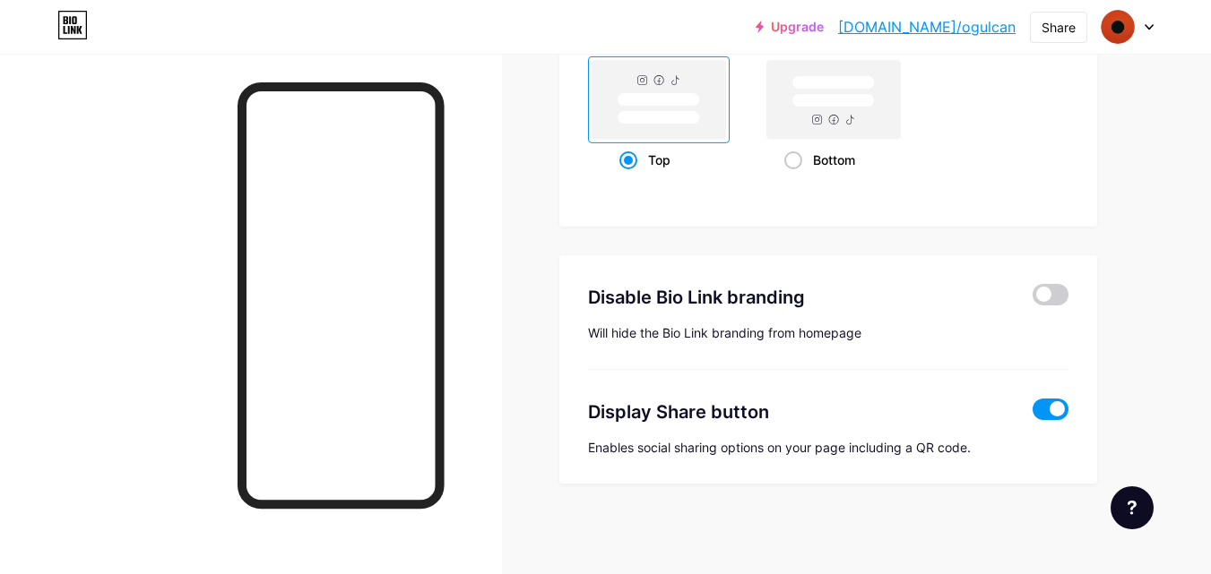
click at [1063, 401] on span at bounding box center [1050, 410] width 36 height 22
click at [1032, 414] on input "checkbox" at bounding box center [1032, 414] width 0 height 0
click at [1062, 290] on span at bounding box center [1050, 295] width 36 height 22
click at [1032, 299] on input "checkbox" at bounding box center [1032, 299] width 0 height 0
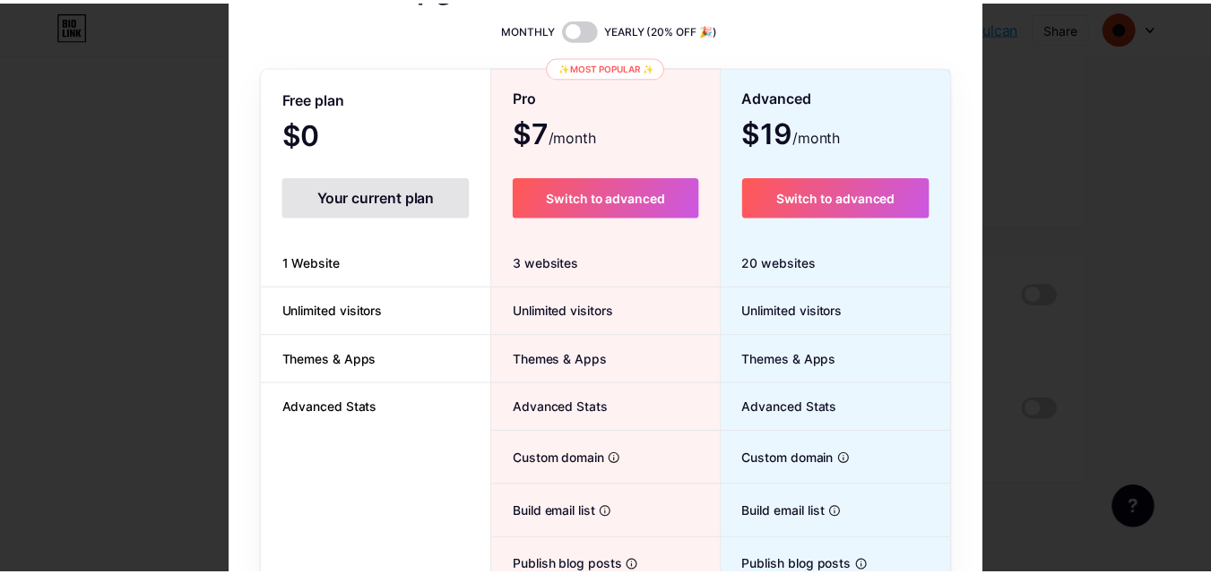
scroll to position [0, 0]
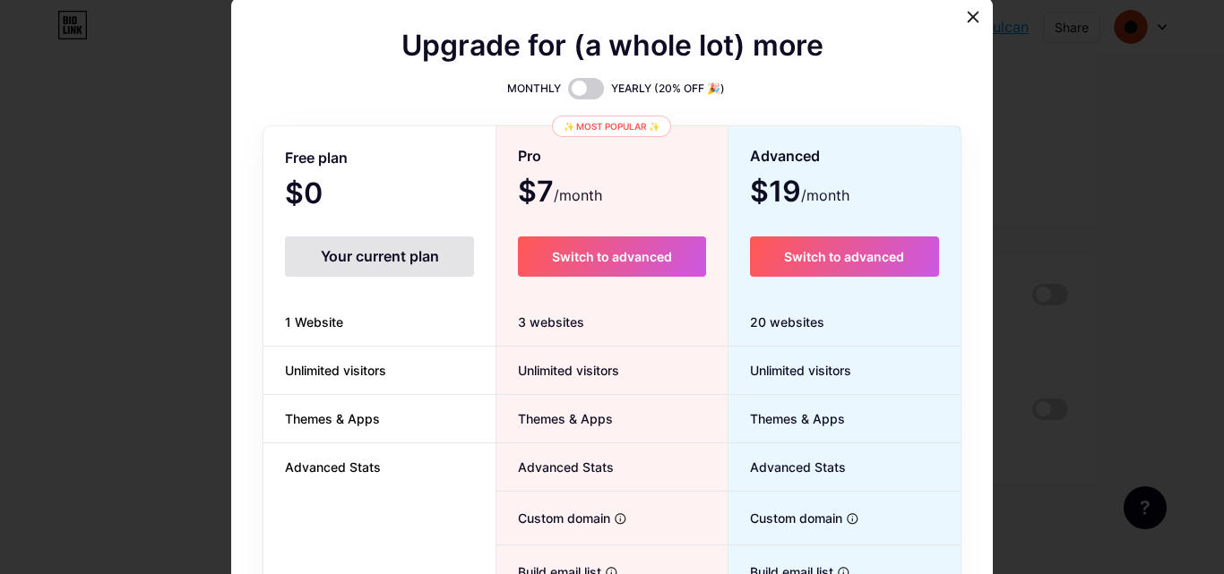
click at [1110, 93] on div at bounding box center [612, 287] width 1224 height 574
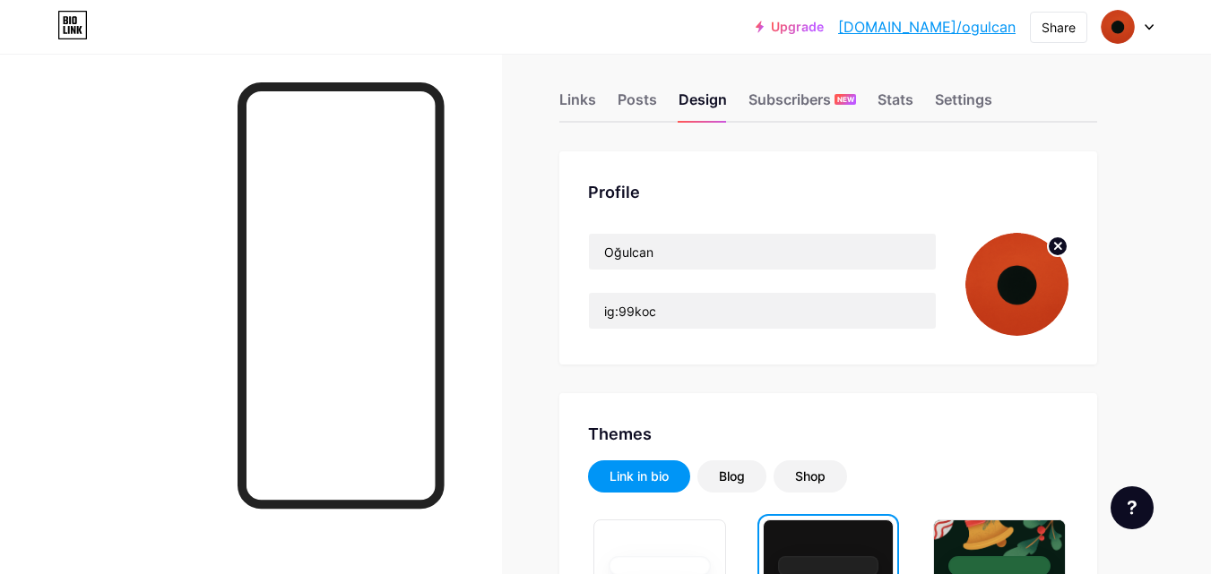
scroll to position [10, 0]
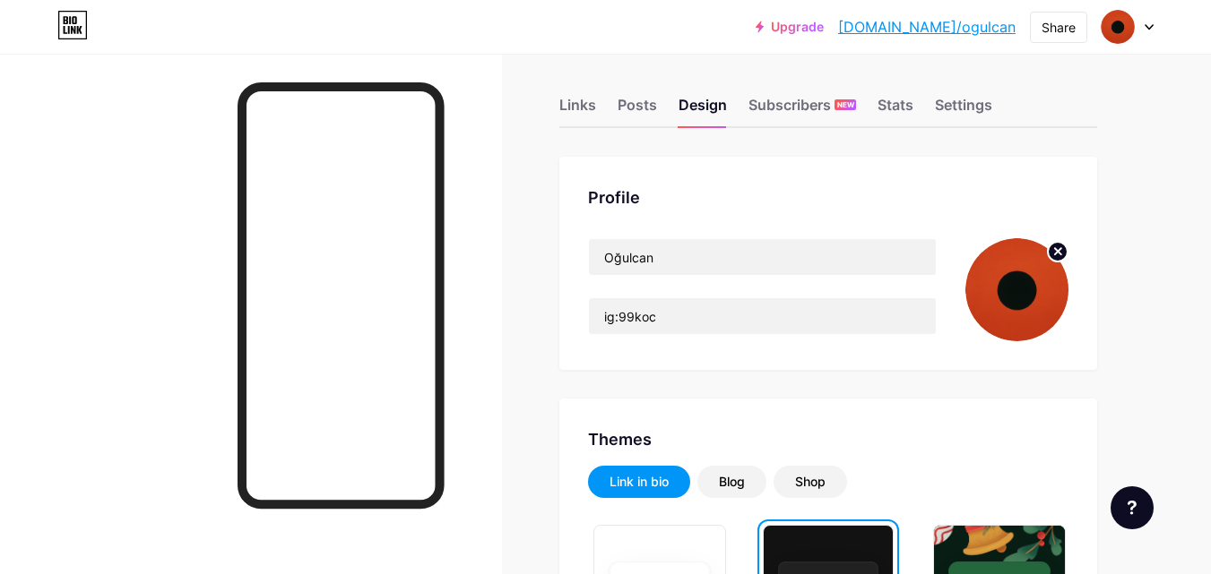
click at [946, 32] on link "[DOMAIN_NAME]/ogulcan" at bounding box center [926, 27] width 177 height 22
click at [592, 106] on div "Links" at bounding box center [577, 110] width 37 height 32
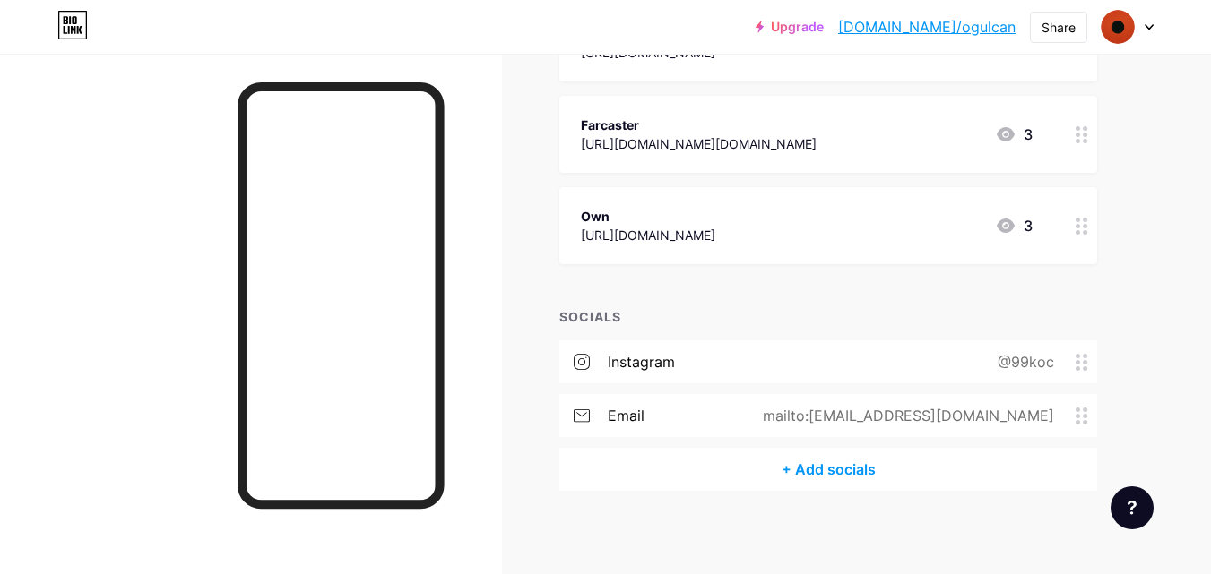
scroll to position [466, 0]
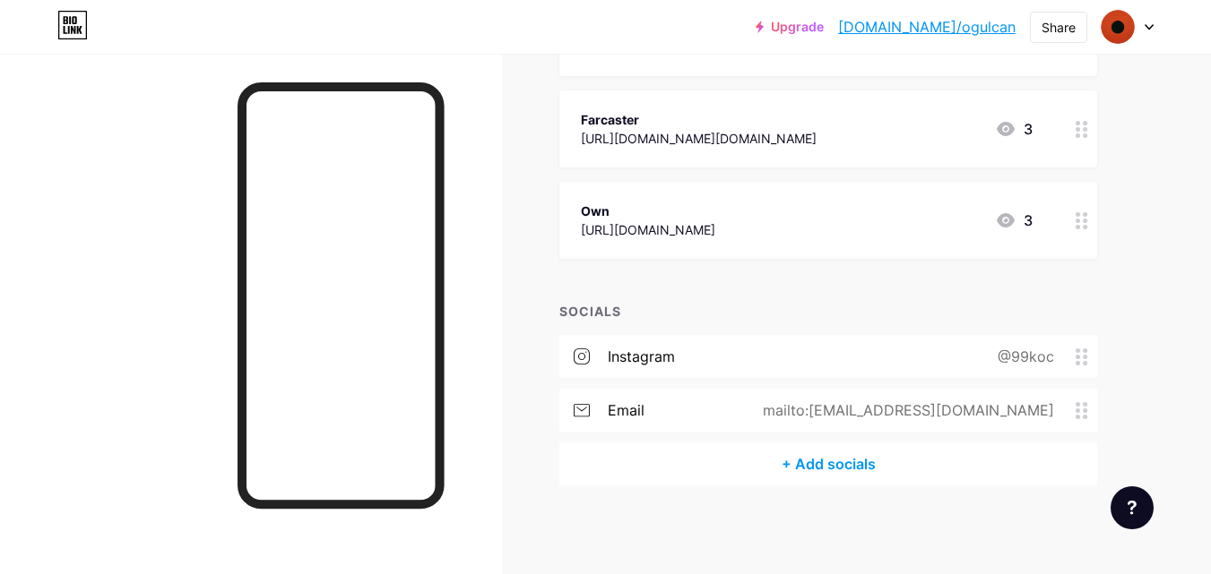
click at [1082, 357] on icon at bounding box center [1081, 357] width 13 height 17
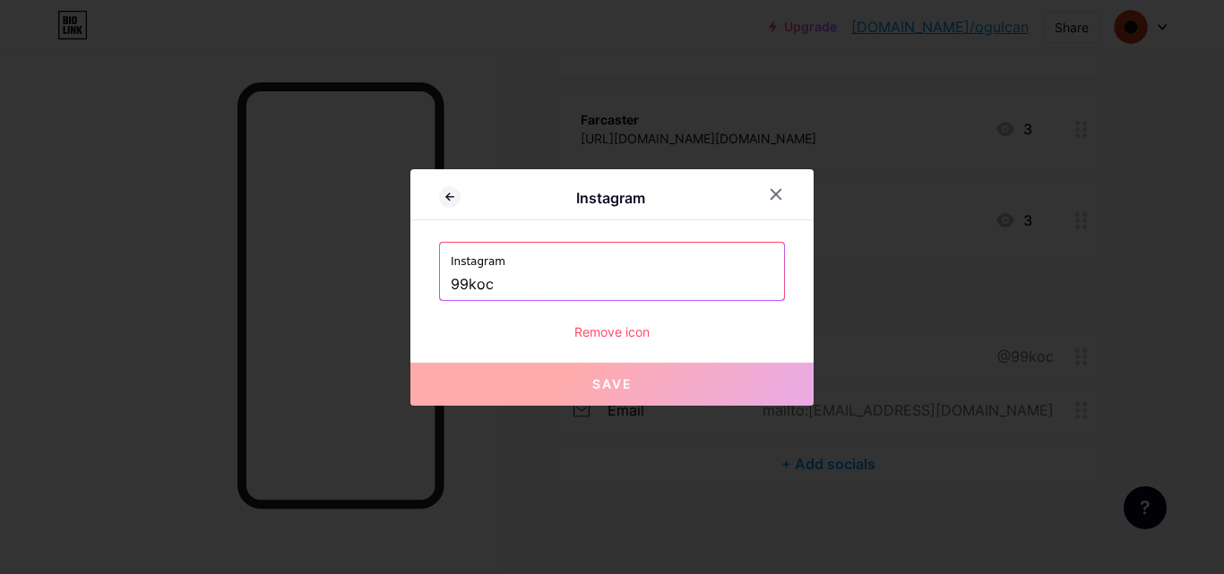
click at [604, 323] on div "Remove icon" at bounding box center [612, 332] width 346 height 19
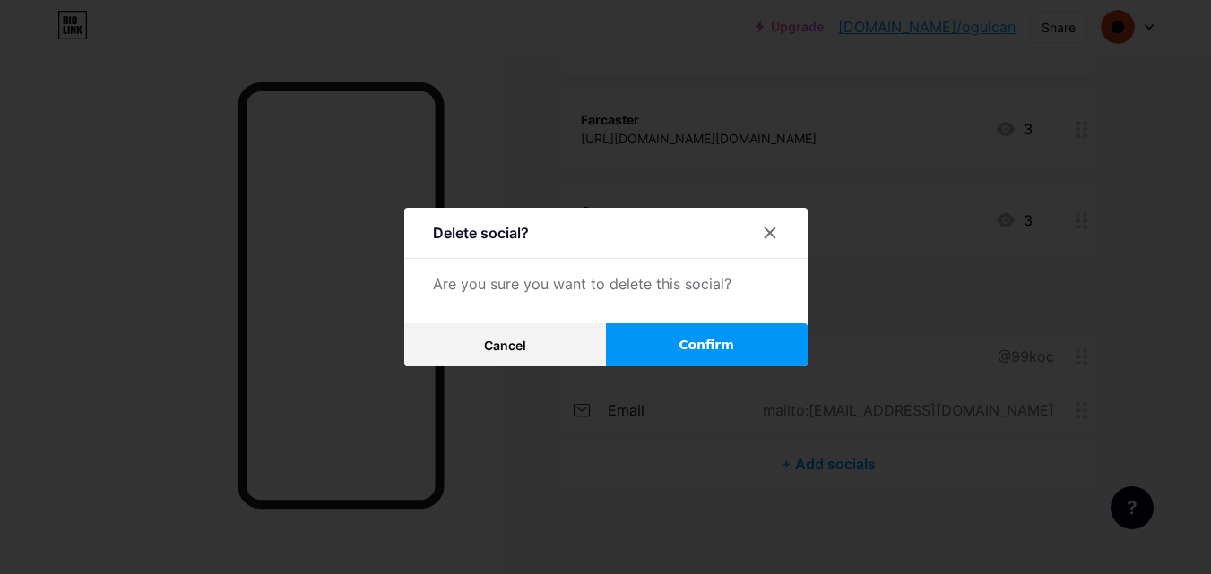
click at [648, 343] on button "Confirm" at bounding box center [707, 344] width 202 height 43
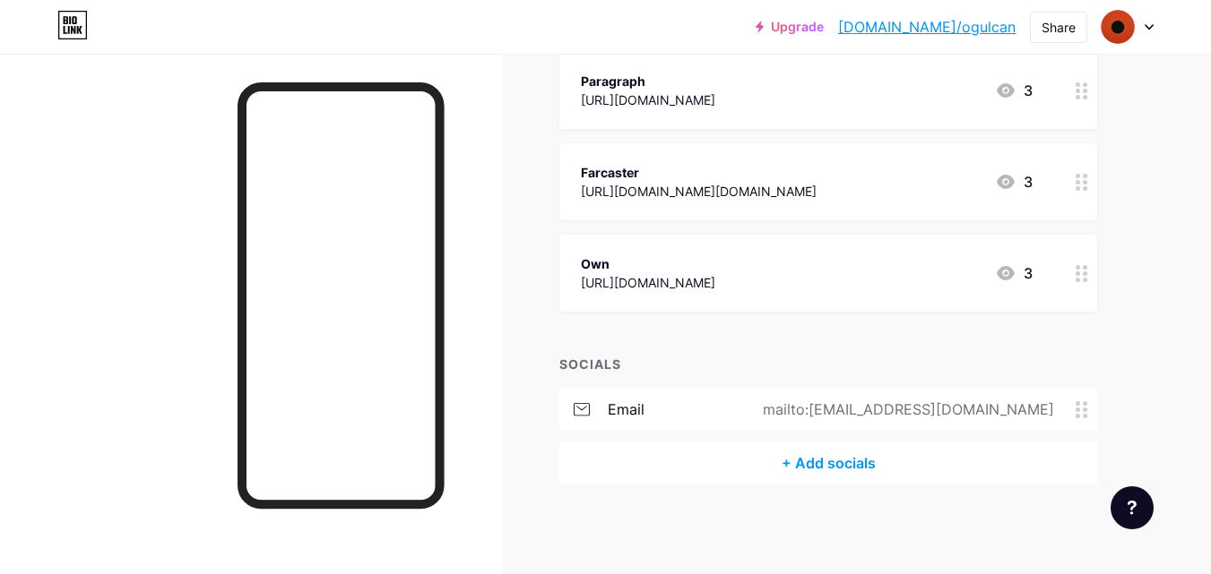
scroll to position [412, 0]
